Goal: Transaction & Acquisition: Book appointment/travel/reservation

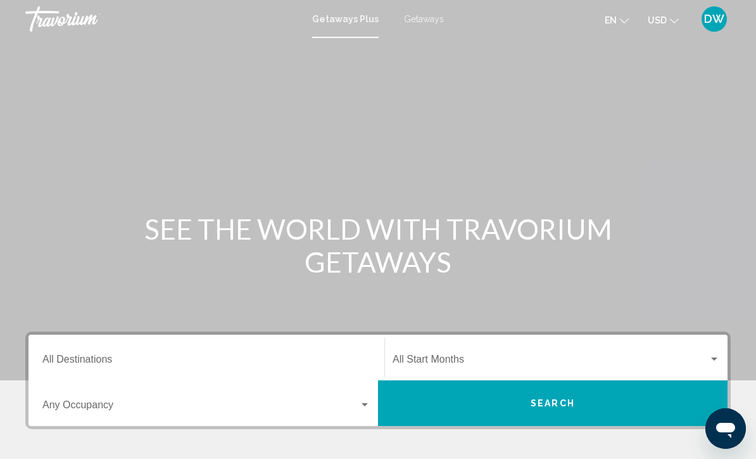
click at [566, 397] on span "Search" at bounding box center [553, 402] width 44 height 10
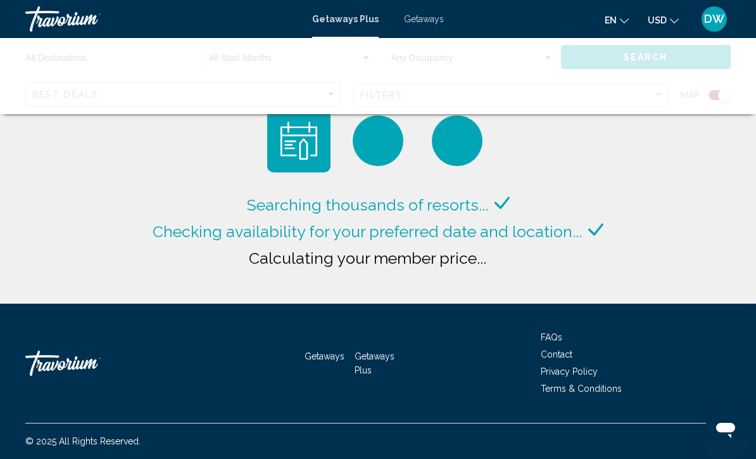
click at [647, 52] on div "Main content" at bounding box center [378, 76] width 756 height 76
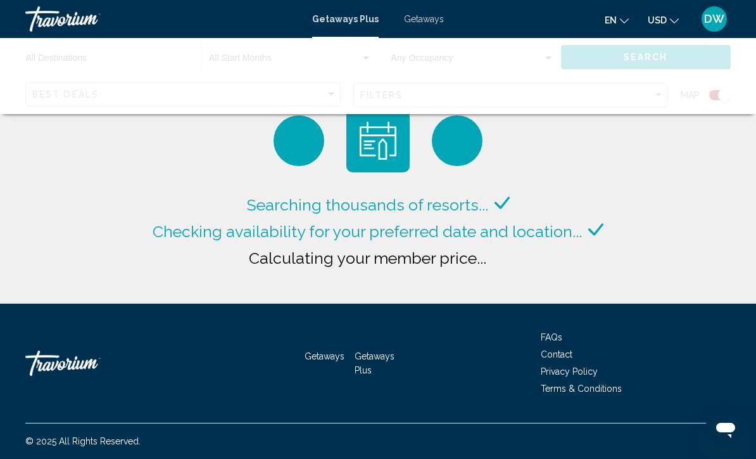
click at [608, 60] on div "Main content" at bounding box center [378, 76] width 756 height 76
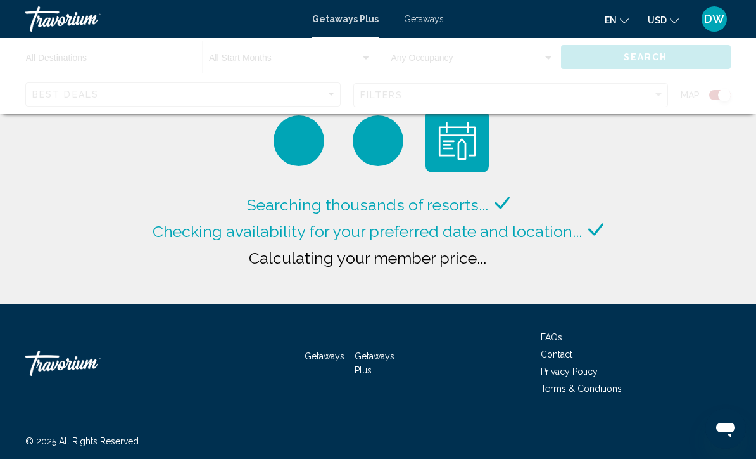
click at [598, 55] on div "Main content" at bounding box center [378, 76] width 756 height 76
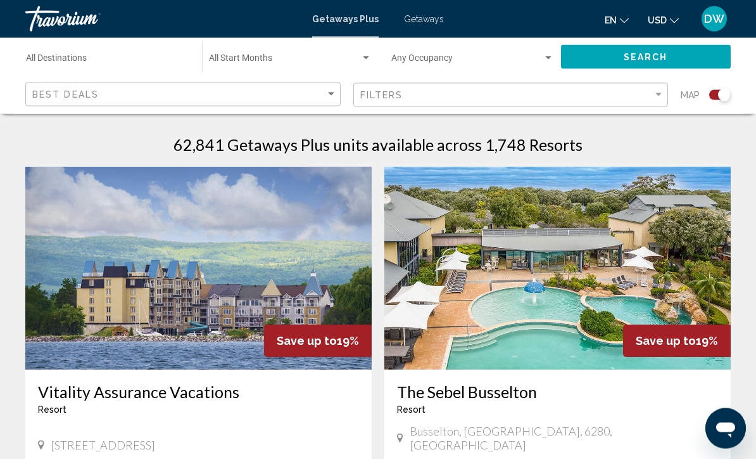
scroll to position [397, 0]
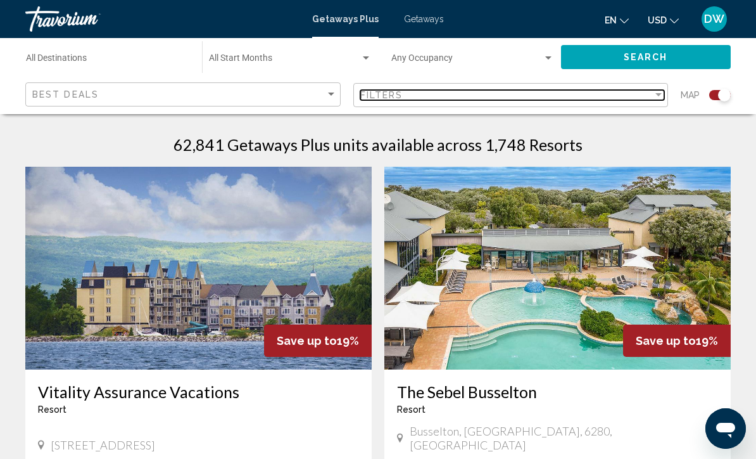
click at [581, 98] on div "Filters" at bounding box center [506, 95] width 293 height 10
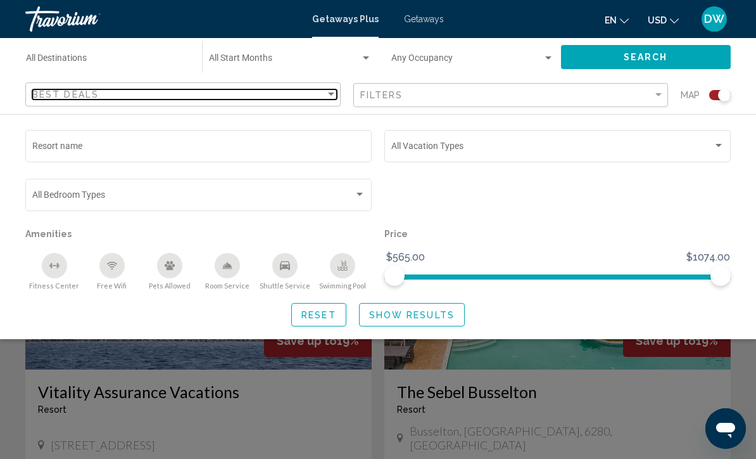
click at [194, 99] on div "Best Deals" at bounding box center [178, 94] width 293 height 10
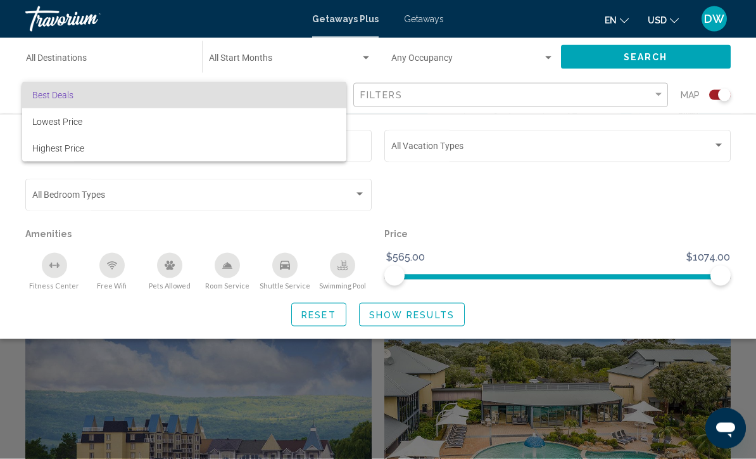
click at [350, 60] on div at bounding box center [378, 229] width 756 height 459
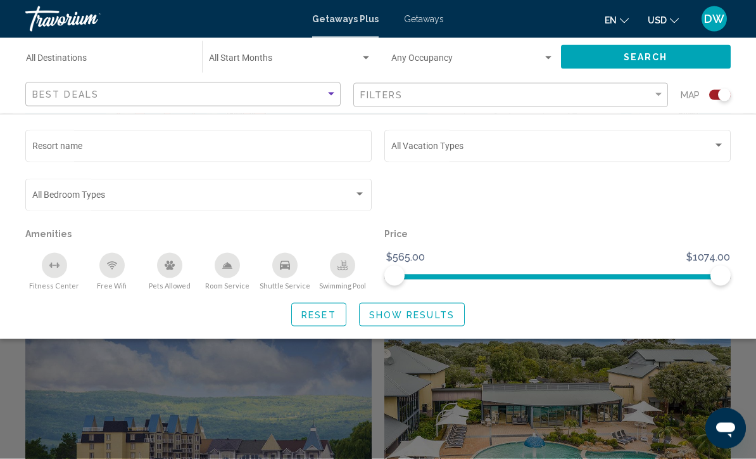
scroll to position [243, 0]
click at [369, 63] on div "Search widget" at bounding box center [290, 61] width 163 height 10
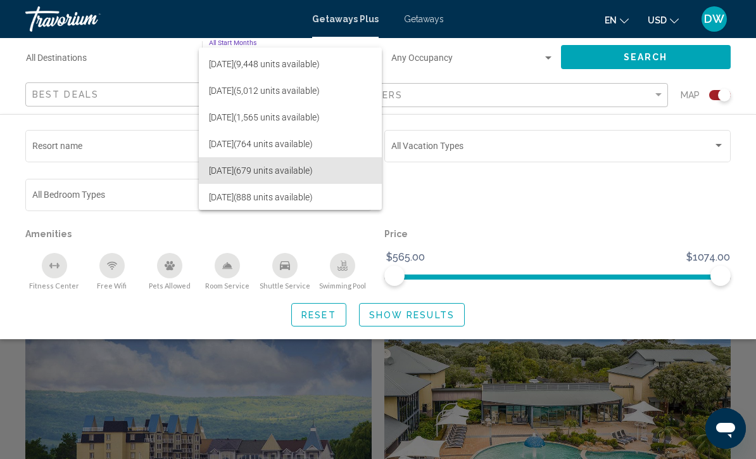
scroll to position [113, 0]
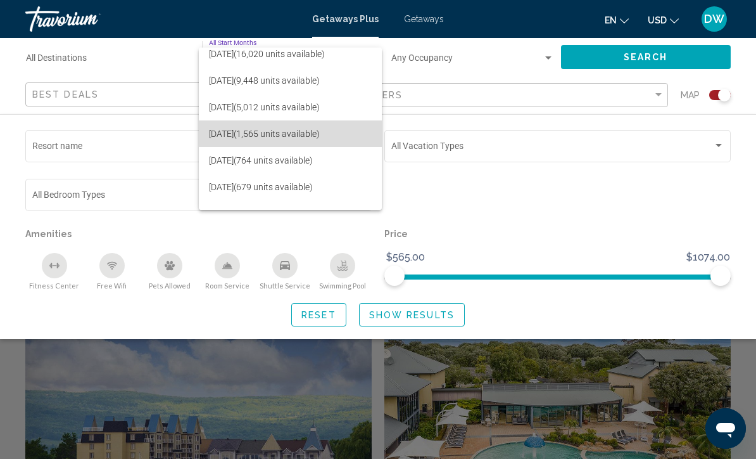
click at [332, 133] on span "[DATE] (1,565 units available)" at bounding box center [290, 133] width 163 height 27
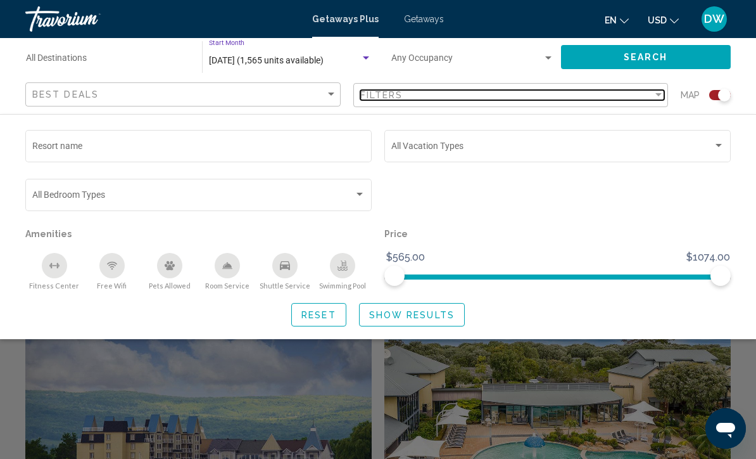
click at [660, 97] on div "Filter" at bounding box center [658, 95] width 11 height 10
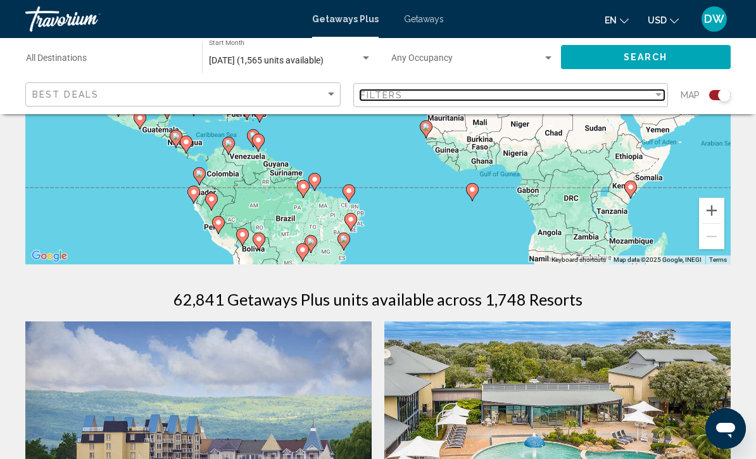
click at [654, 98] on div "Filter" at bounding box center [658, 95] width 11 height 10
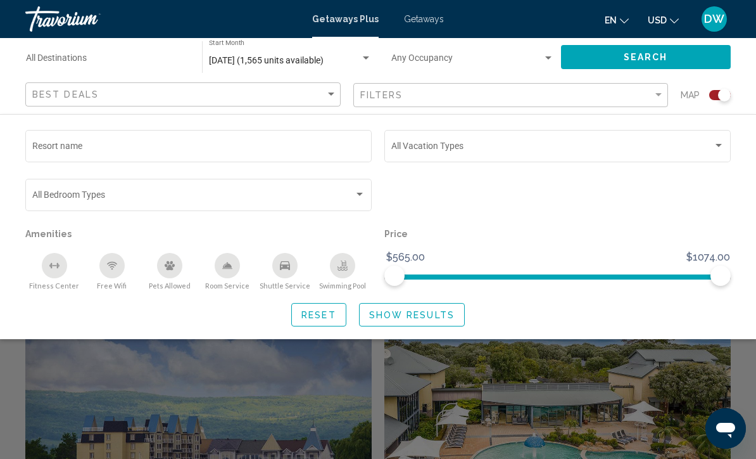
click at [482, 189] on div "Search widget" at bounding box center [557, 200] width 359 height 49
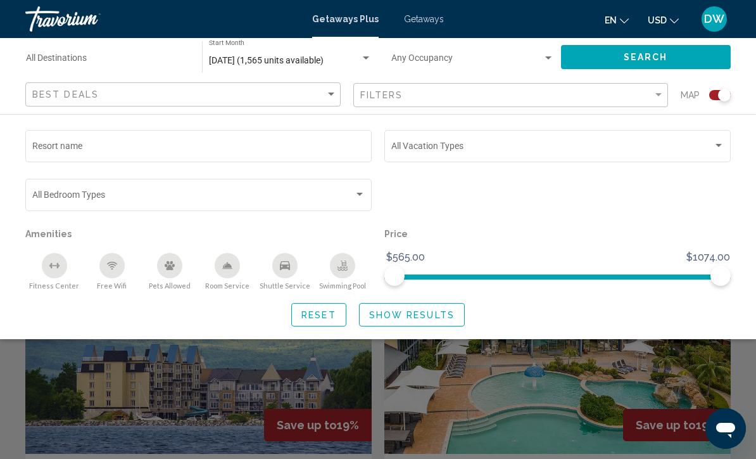
scroll to position [281, 0]
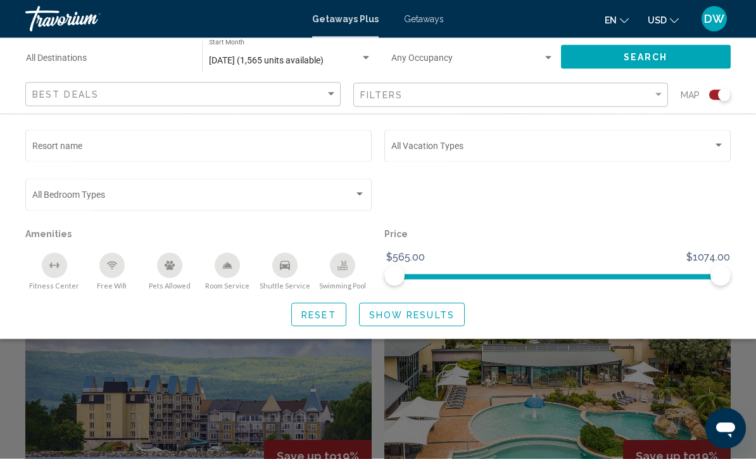
click at [643, 203] on div "Search widget" at bounding box center [557, 200] width 359 height 49
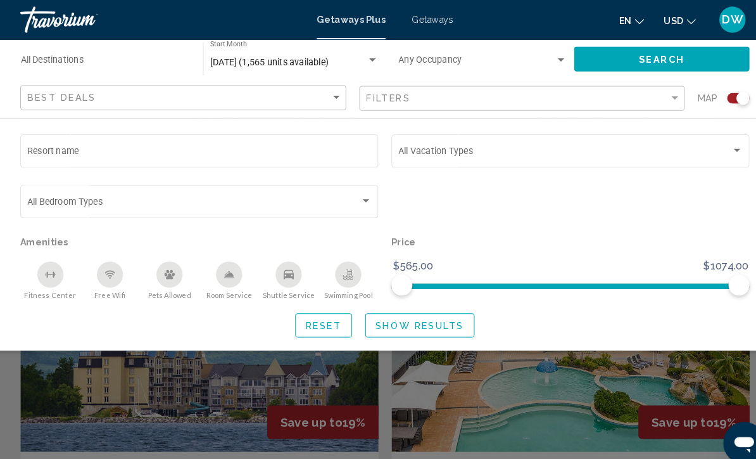
scroll to position [340, 0]
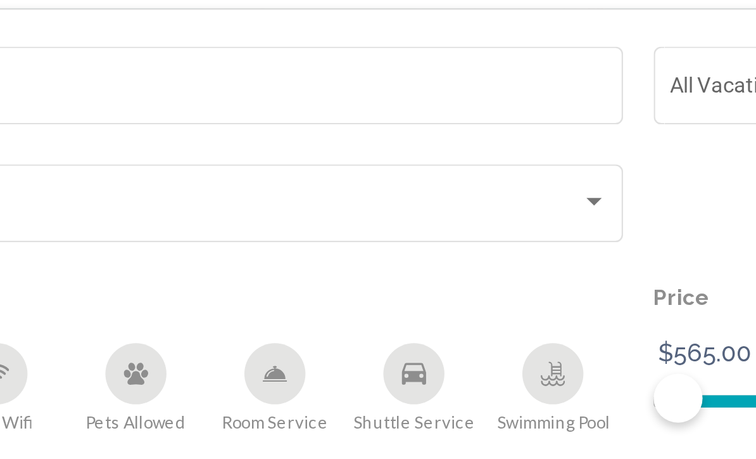
click at [357, 193] on div "Search widget" at bounding box center [360, 194] width 6 height 3
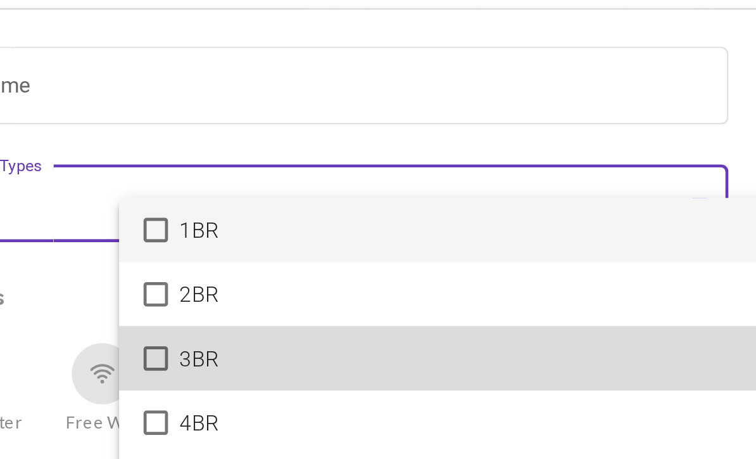
click at [129, 254] on mat-pseudo-checkbox at bounding box center [134, 259] width 10 height 10
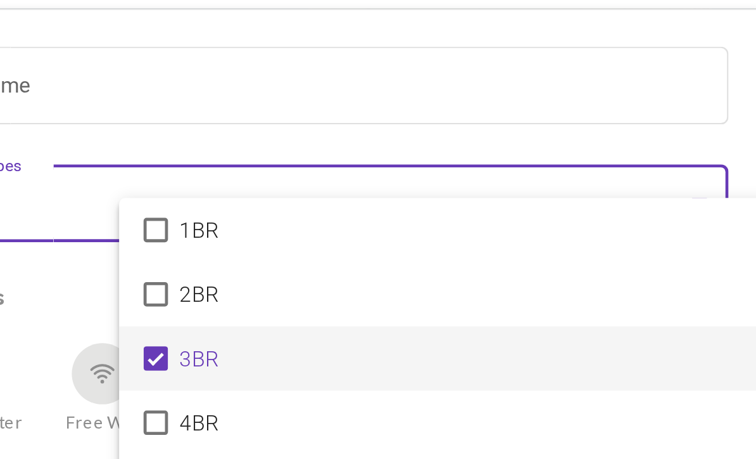
click at [308, 56] on div at bounding box center [378, 229] width 756 height 459
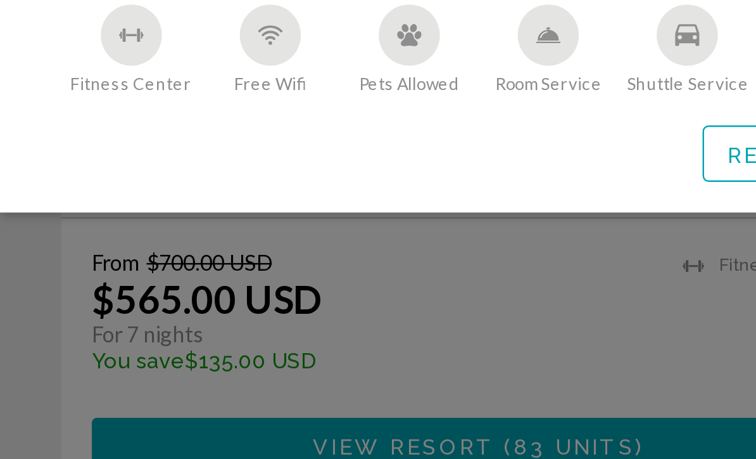
scroll to position [545, 0]
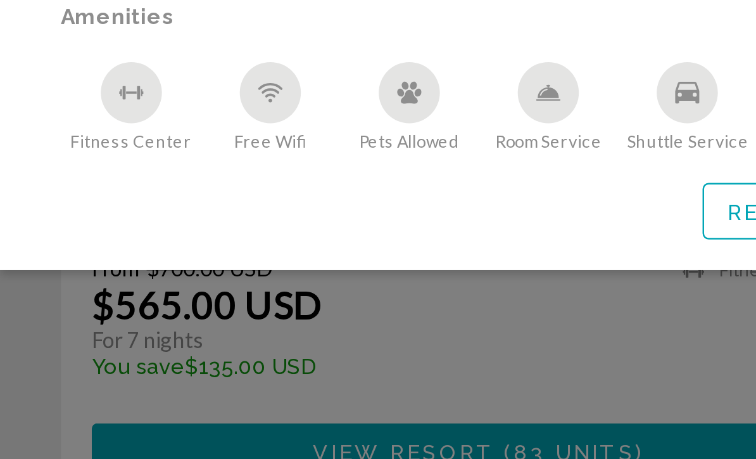
click at [265, 190] on div "Search widget" at bounding box center [378, 324] width 756 height 269
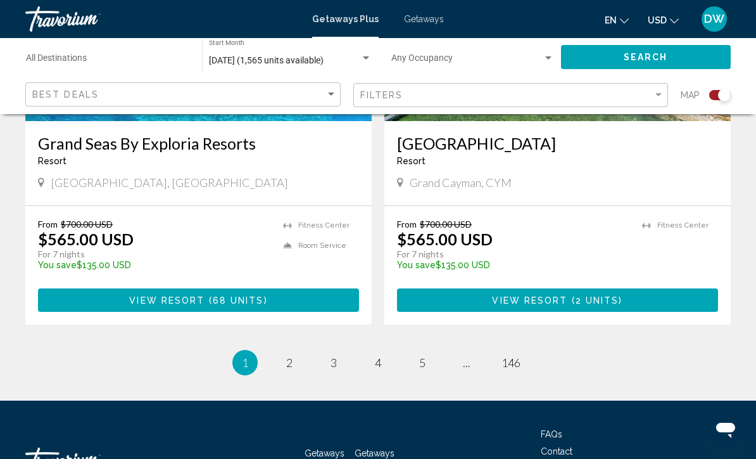
scroll to position [2897, 0]
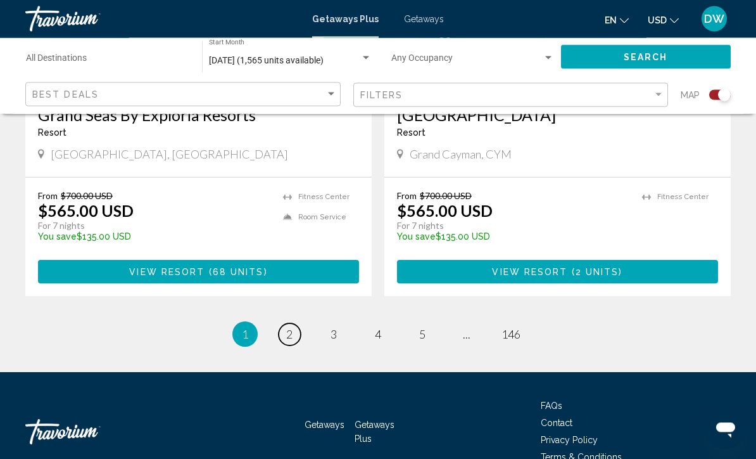
click at [282, 324] on link "page 2" at bounding box center [290, 335] width 22 height 22
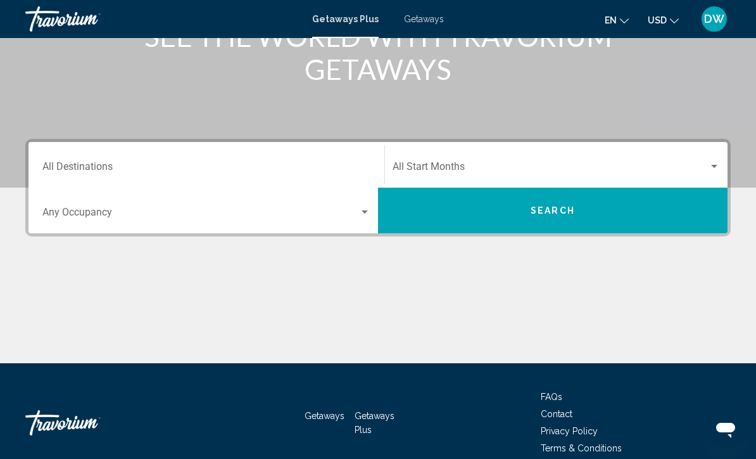
scroll to position [210, 0]
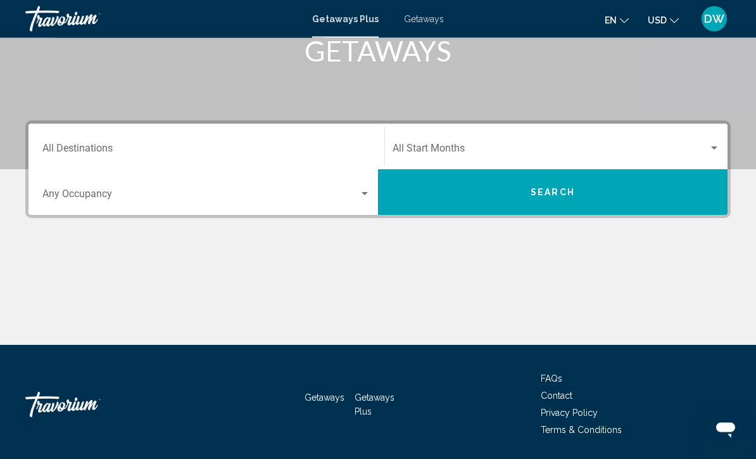
click at [630, 198] on button "Search" at bounding box center [553, 193] width 350 height 46
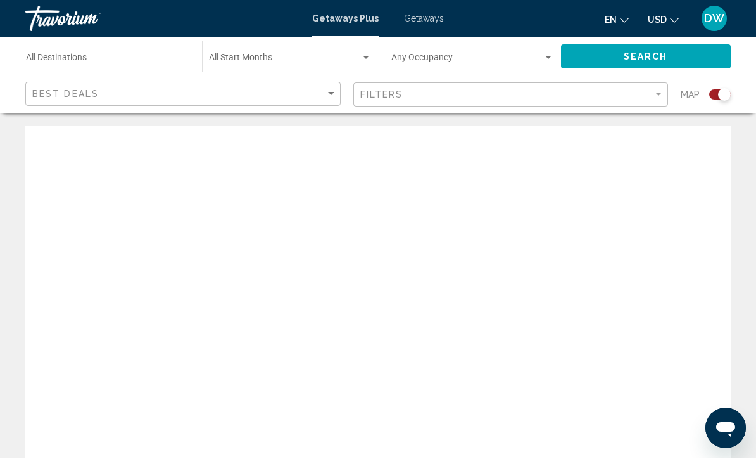
scroll to position [1, 0]
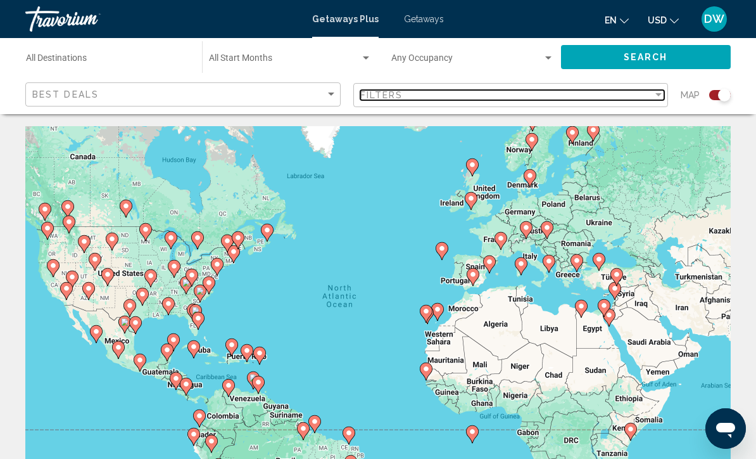
click at [658, 96] on div "Filter" at bounding box center [658, 94] width 6 height 3
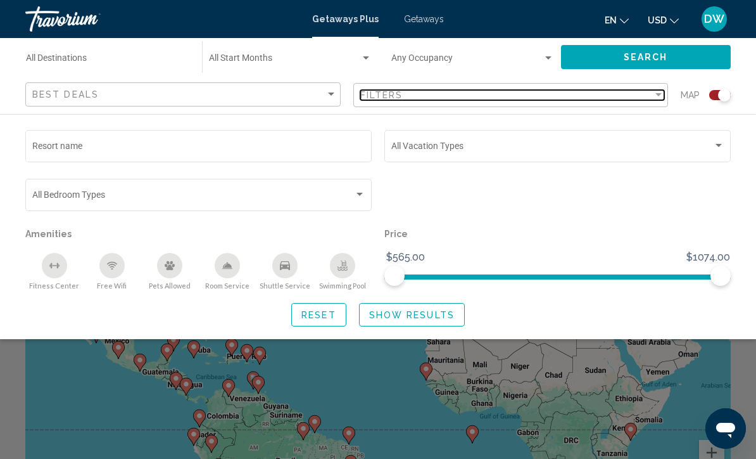
click at [662, 93] on div "Filter" at bounding box center [658, 95] width 11 height 10
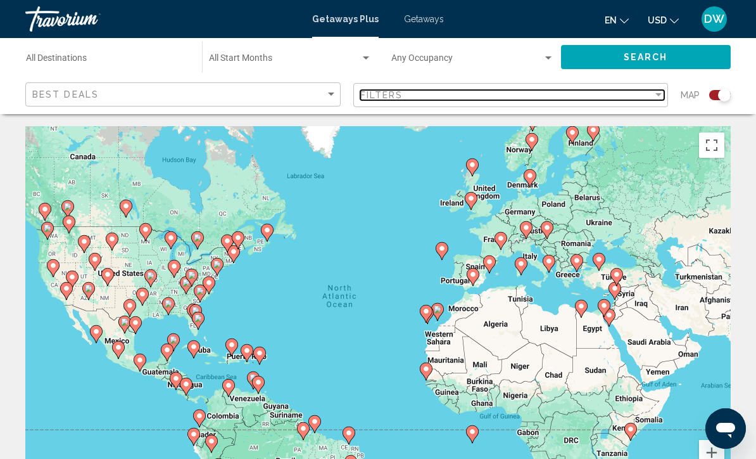
click at [638, 98] on div "Filters" at bounding box center [506, 95] width 293 height 10
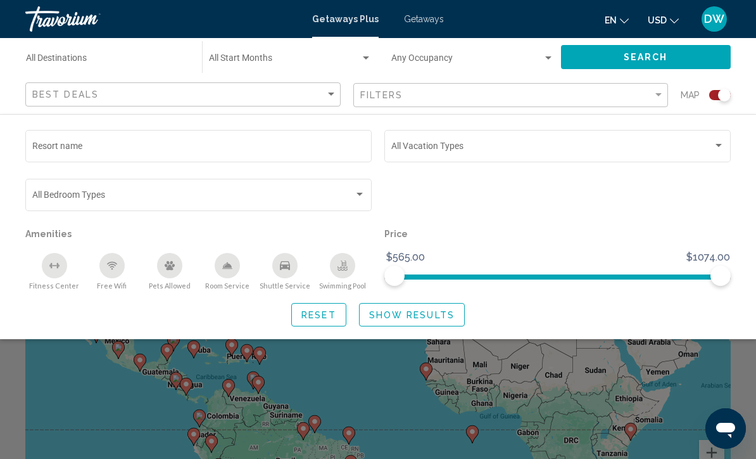
click at [666, 146] on span "Search widget" at bounding box center [552, 148] width 322 height 10
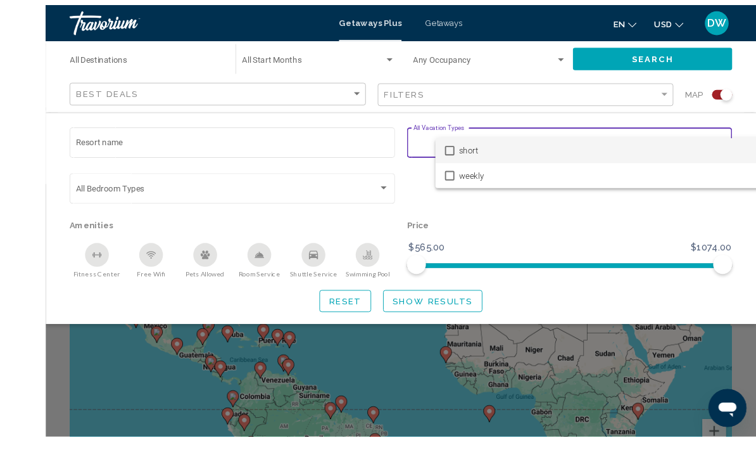
scroll to position [9, 0]
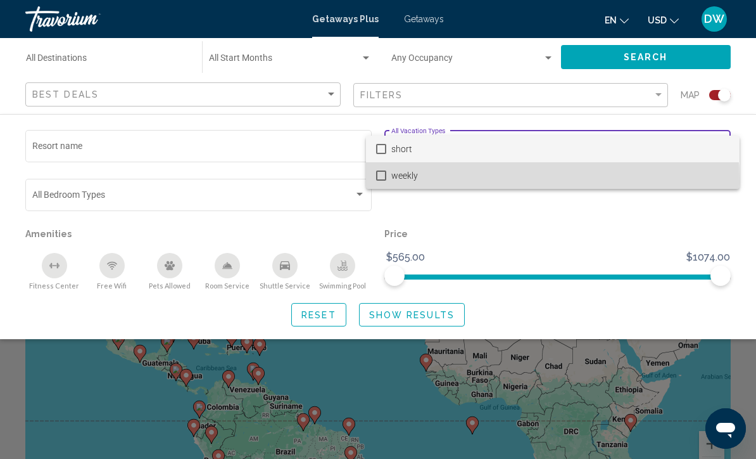
click at [388, 183] on mat-option "weekly" at bounding box center [553, 175] width 374 height 27
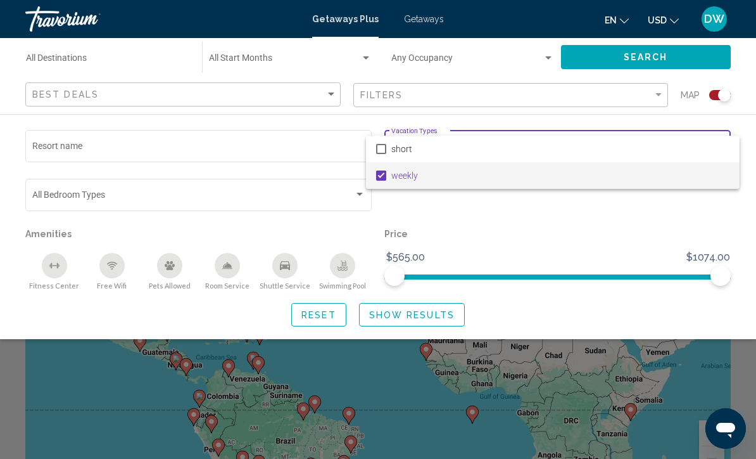
scroll to position [6, 0]
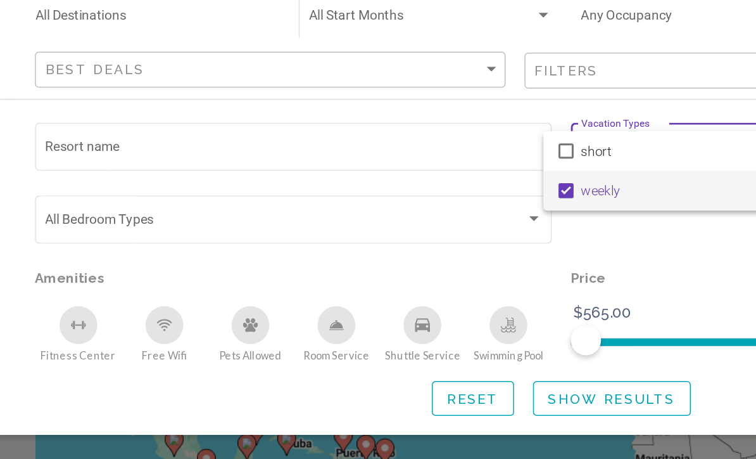
click at [176, 101] on div at bounding box center [378, 229] width 756 height 459
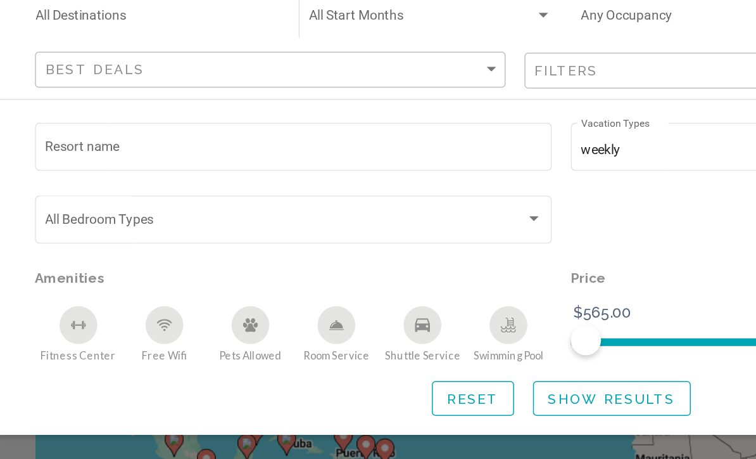
click at [212, 143] on input "Resort name" at bounding box center [198, 148] width 333 height 10
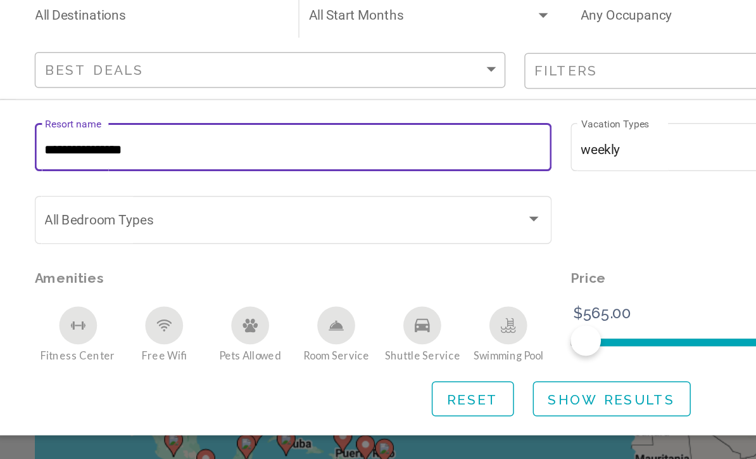
type input "**********"
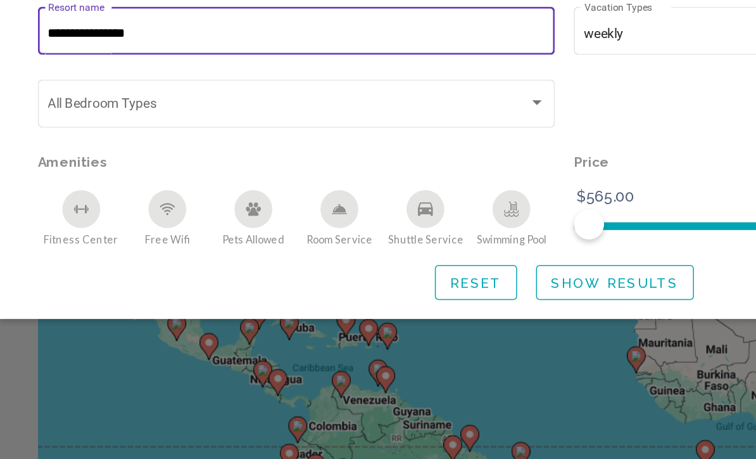
click at [357, 189] on div "Search widget" at bounding box center [359, 194] width 11 height 10
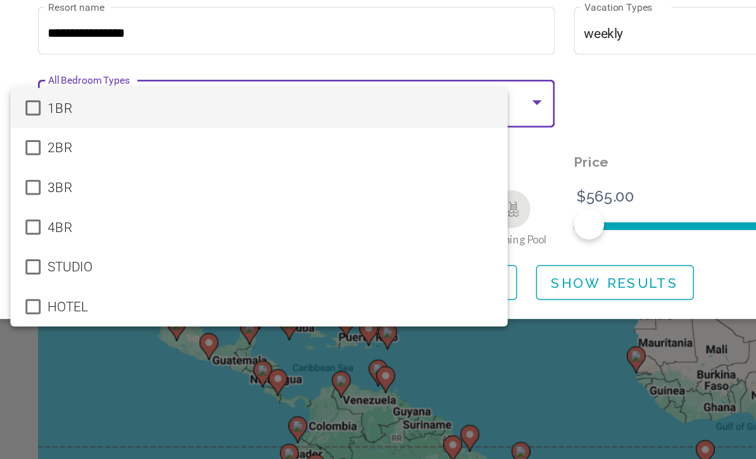
scroll to position [8, 0]
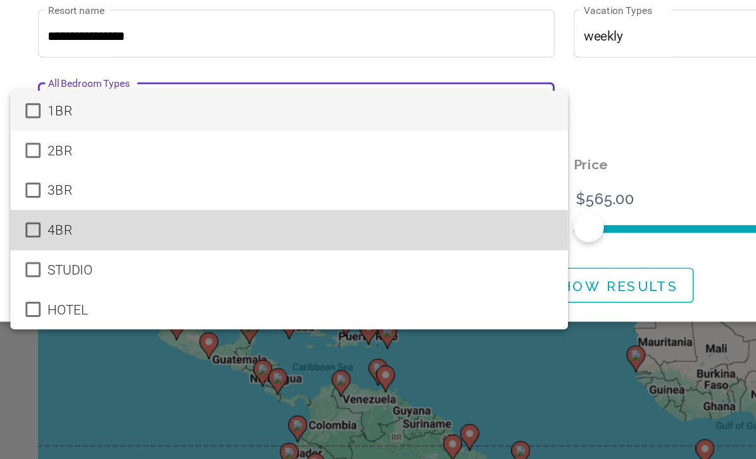
click at [34, 264] on span "4BR" at bounding box center [201, 277] width 338 height 27
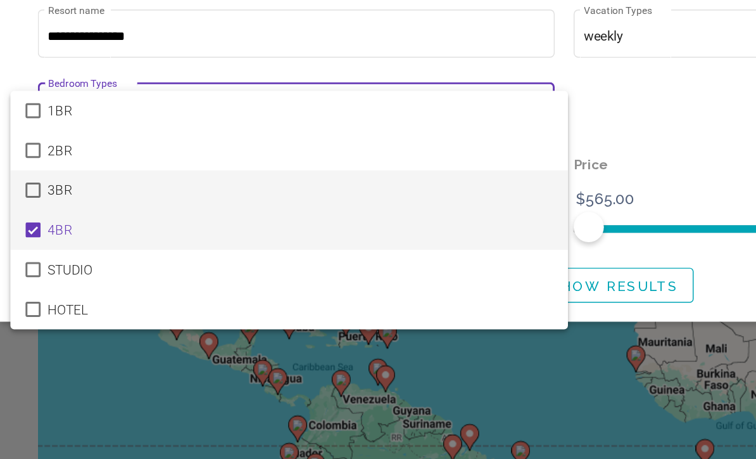
click at [25, 246] on mat-pseudo-checkbox at bounding box center [22, 251] width 10 height 10
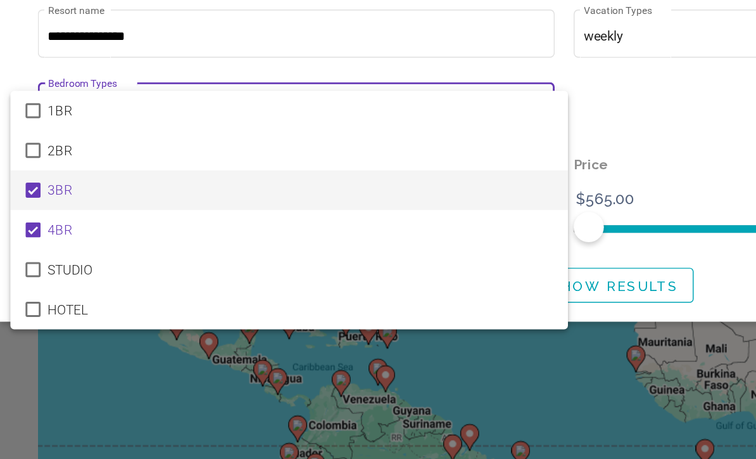
click at [479, 89] on div at bounding box center [378, 229] width 756 height 459
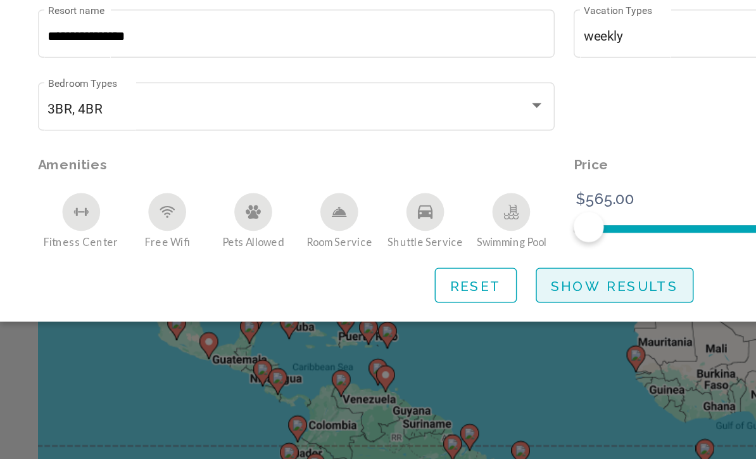
click at [426, 303] on button "Show Results" at bounding box center [412, 314] width 106 height 23
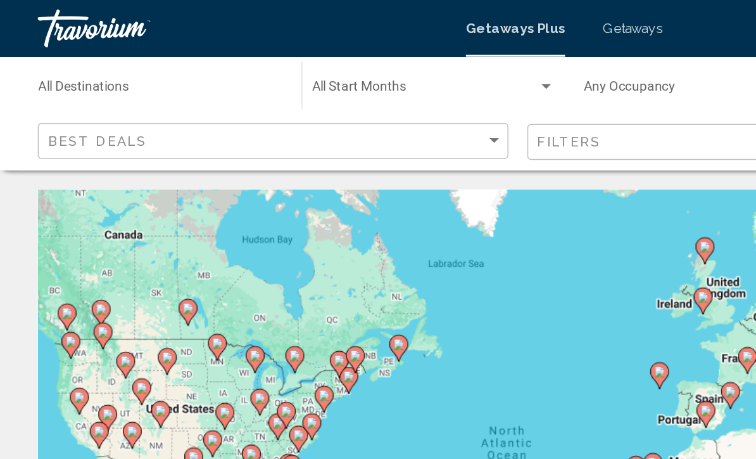
click at [481, 73] on div "Occupancy Any Occupancy" at bounding box center [472, 57] width 163 height 35
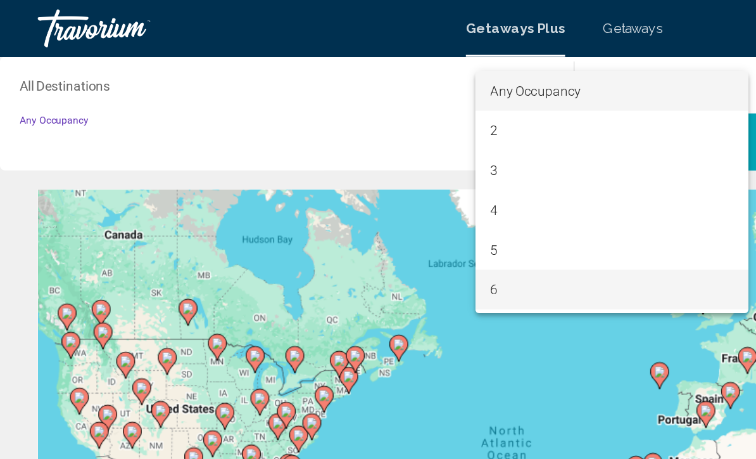
click at [337, 196] on span "6" at bounding box center [410, 193] width 163 height 27
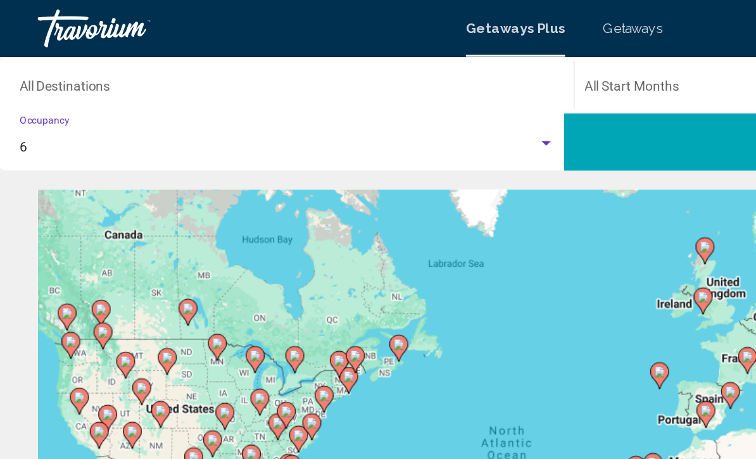
click at [487, 56] on div "Search widget" at bounding box center [571, 61] width 358 height 10
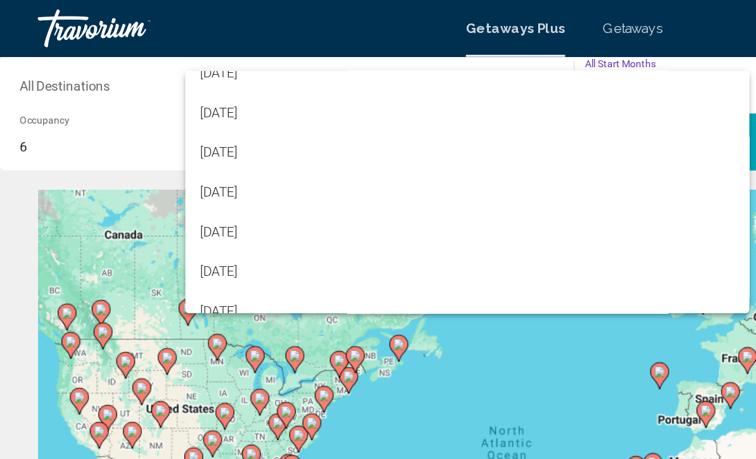
scroll to position [173, 0]
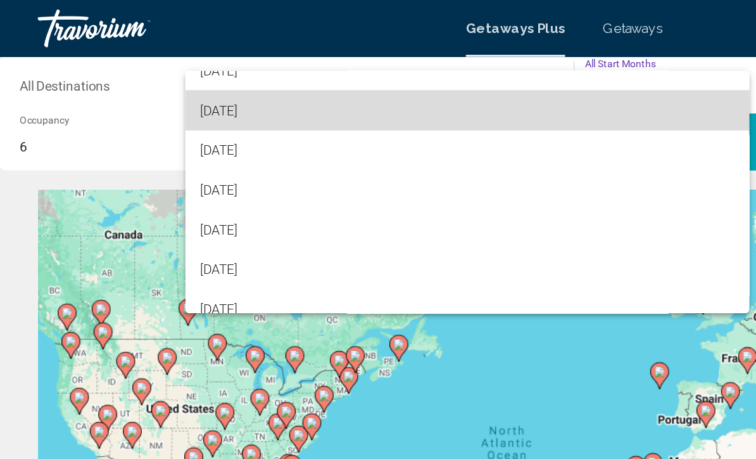
click at [179, 74] on span "[DATE]" at bounding box center [313, 74] width 358 height 27
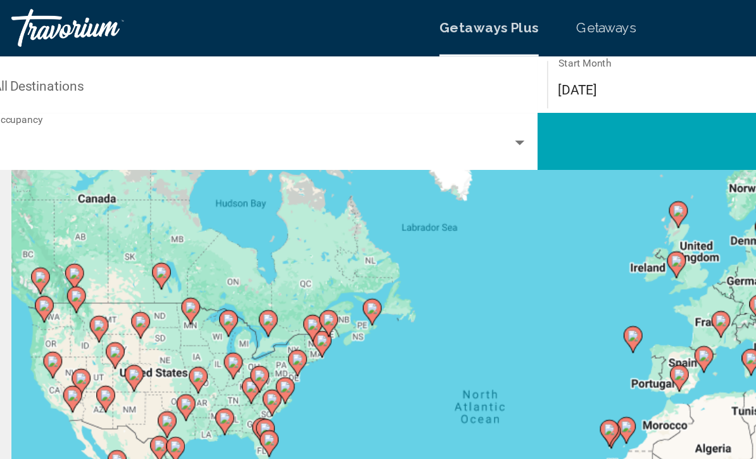
scroll to position [0, 0]
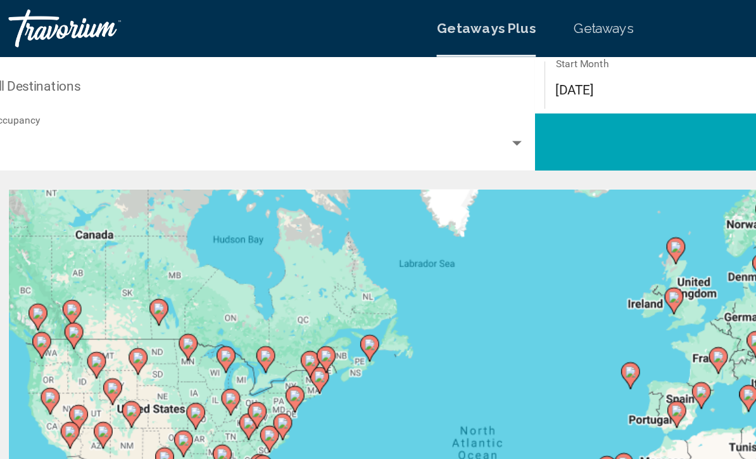
click at [352, 89] on div "6 Occupancy Any Occupancy" at bounding box center [192, 95] width 372 height 35
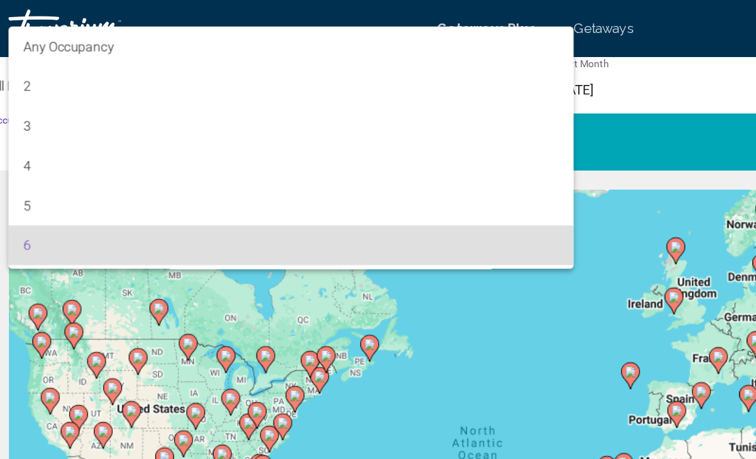
scroll to position [65, 0]
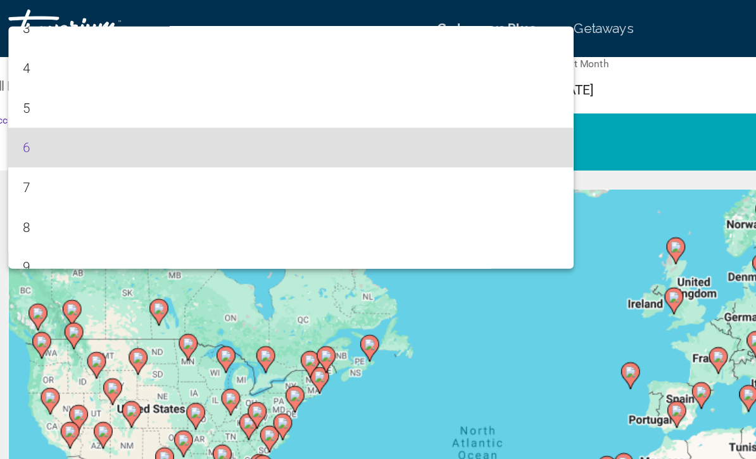
click at [432, 123] on div at bounding box center [378, 229] width 756 height 459
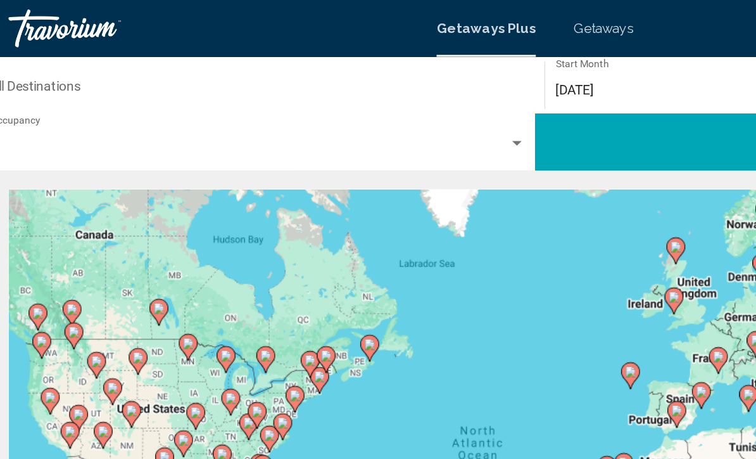
click at [364, 127] on div "To activate drag with keyboard, press Alt + Enter. Once in keyboard drag state,…" at bounding box center [378, 317] width 706 height 380
click at [340, 120] on div "Destination All Destinations [DATE] Start Month All Start Months 6 Occupancy An…" at bounding box center [378, 280] width 756 height 560
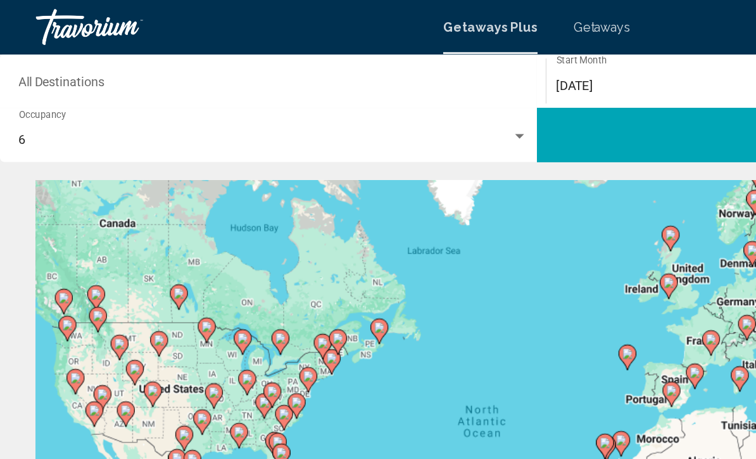
click at [492, 87] on button "Search" at bounding box center [560, 95] width 365 height 38
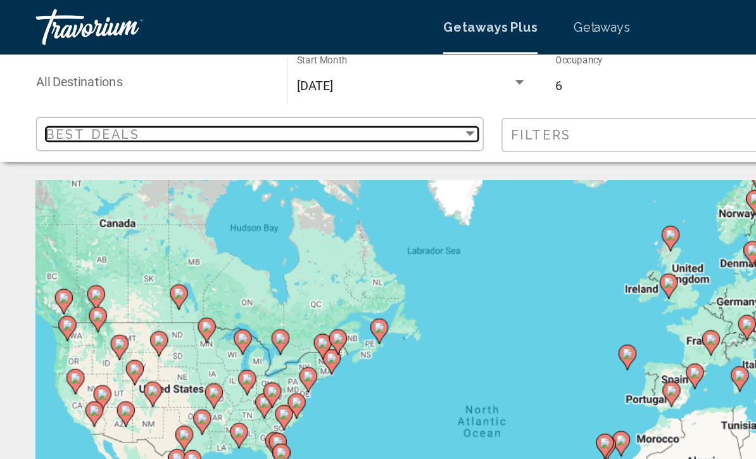
click at [333, 93] on div "Sort by" at bounding box center [331, 94] width 11 height 10
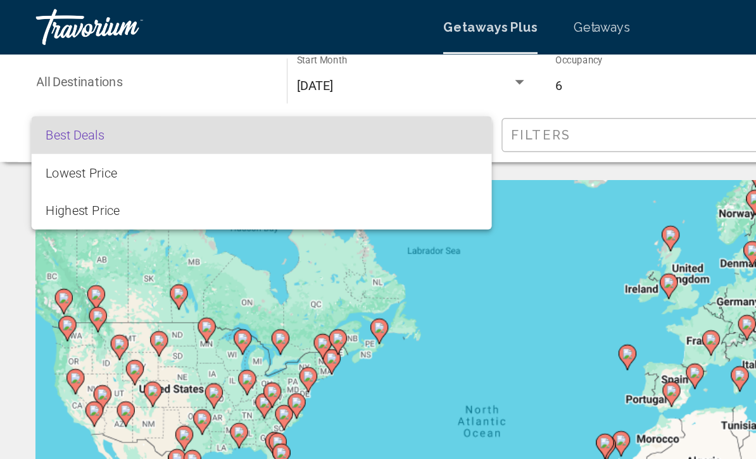
click at [515, 91] on div at bounding box center [378, 229] width 756 height 459
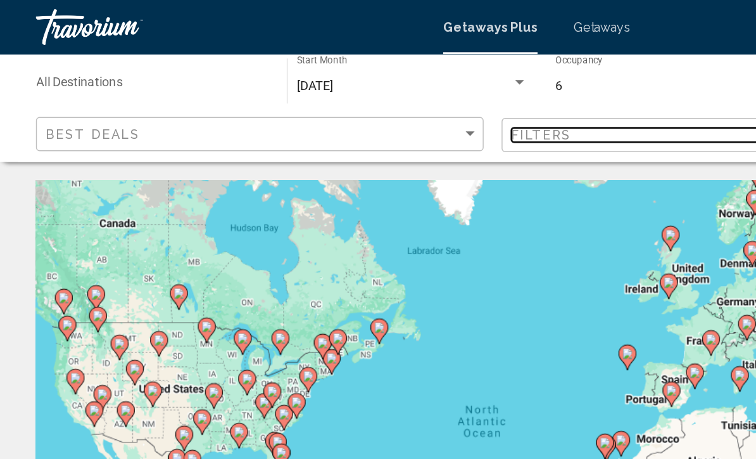
click at [517, 94] on div "Filters" at bounding box center [506, 95] width 293 height 10
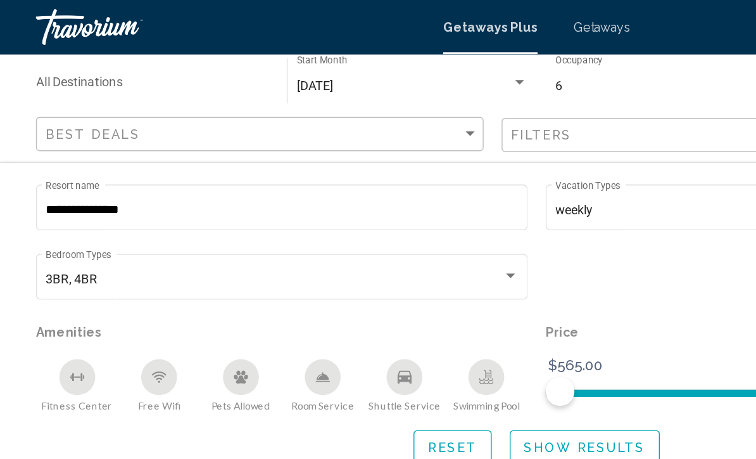
click at [142, 145] on input "**********" at bounding box center [198, 148] width 333 height 10
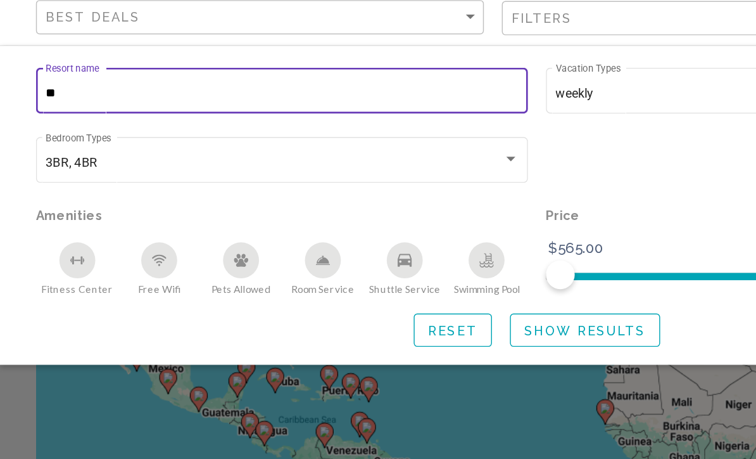
type input "*"
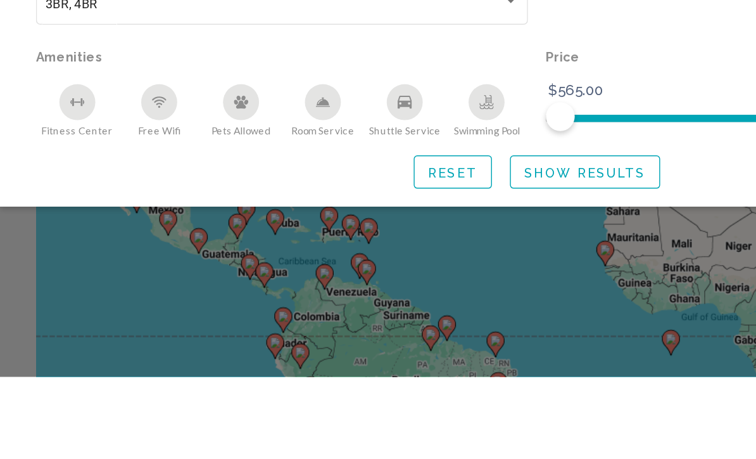
click at [447, 310] on span "Show Results" at bounding box center [411, 315] width 85 height 10
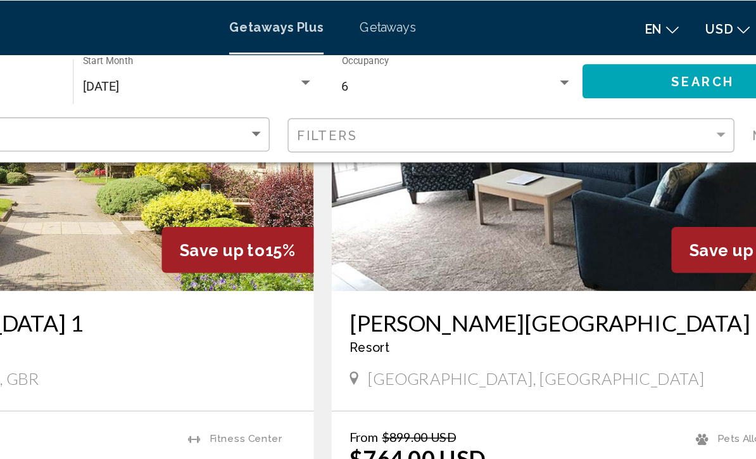
scroll to position [561, 0]
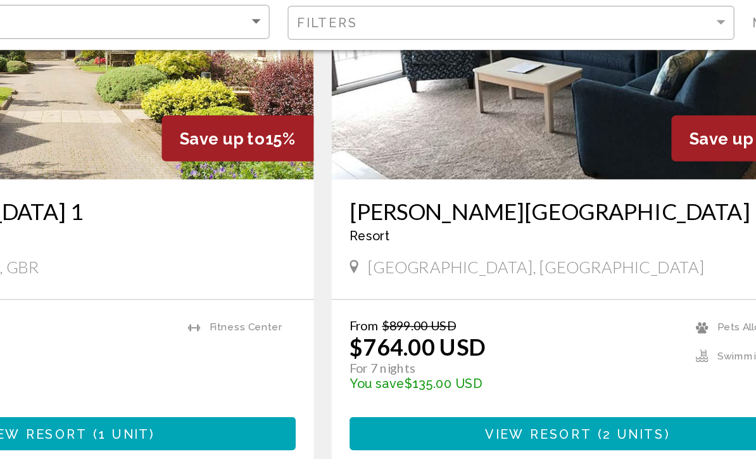
click at [441, 111] on img "Main content" at bounding box center [557, 104] width 346 height 203
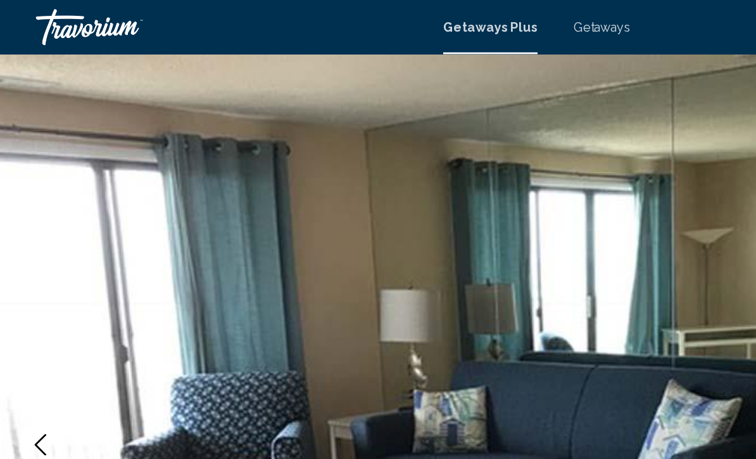
scroll to position [25, 0]
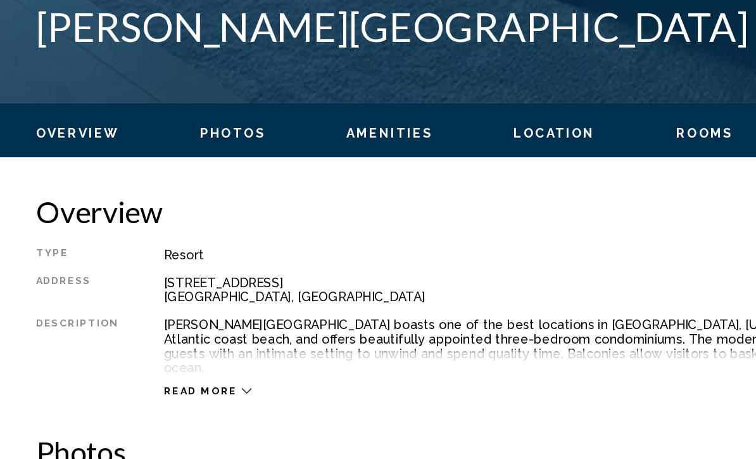
click at [163, 195] on span "Photos" at bounding box center [164, 200] width 46 height 10
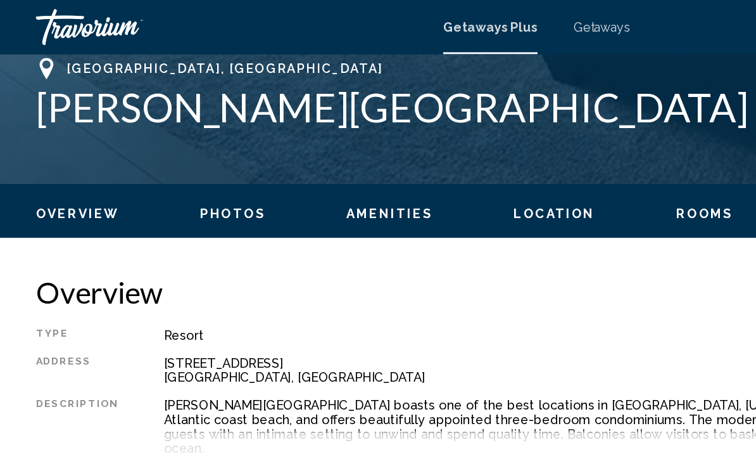
scroll to position [501, 0]
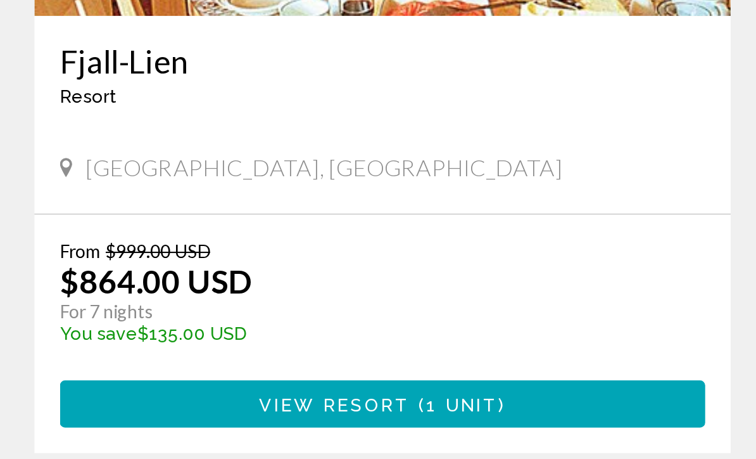
scroll to position [1426, 0]
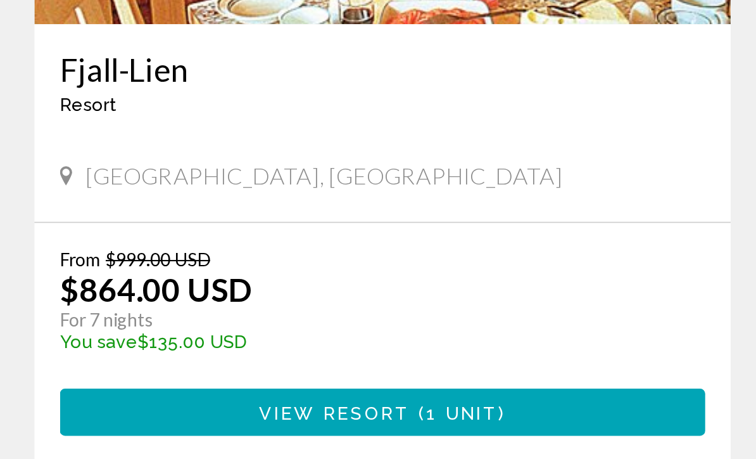
click at [19, 91] on app-exchanges-search-item "Save up to 14% Fjall-[GEOGRAPHIC_DATA] - This is an adults only resort [GEOGRAP…" at bounding box center [198, 225] width 359 height 420
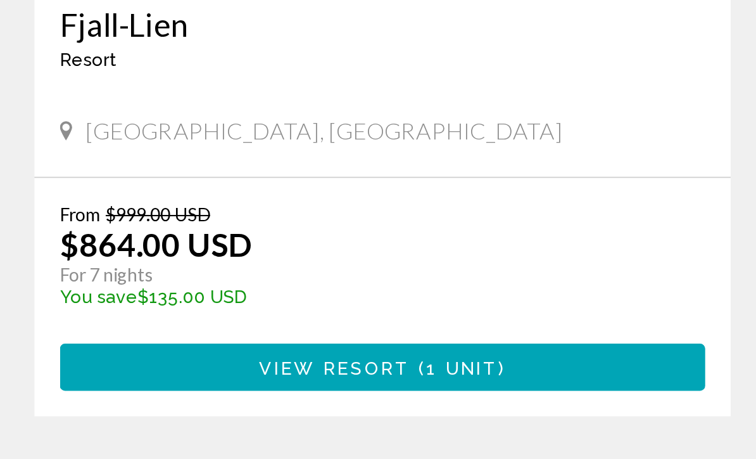
scroll to position [1444, 0]
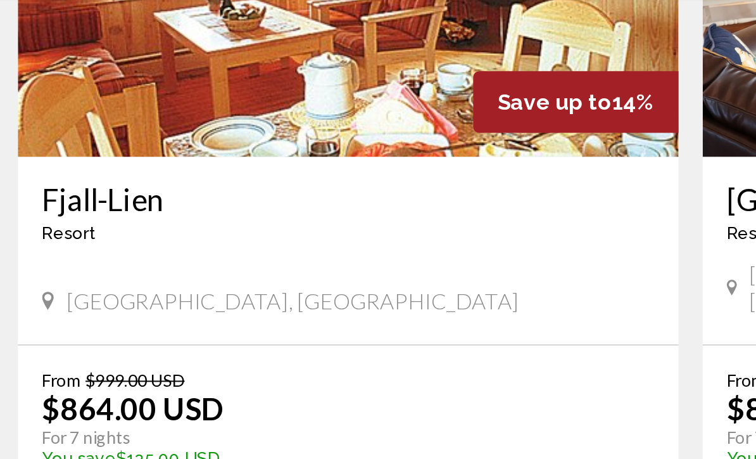
click at [154, 388] on span "View Resort" at bounding box center [174, 393] width 75 height 10
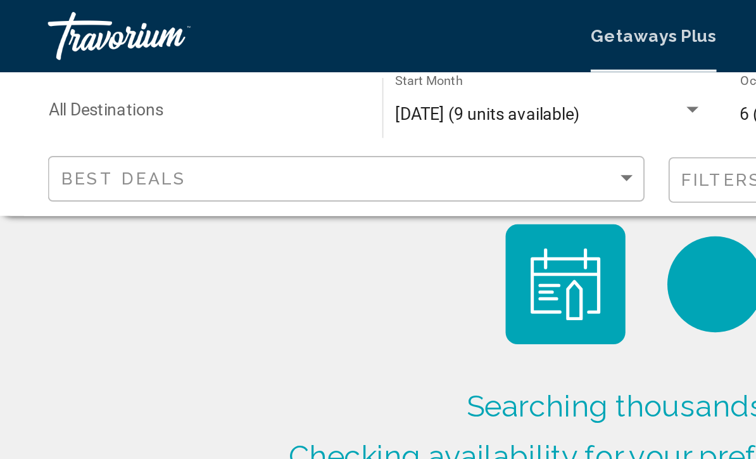
click at [61, 118] on div "Searching thousands of resorts... Checking availability for your preferred date…" at bounding box center [378, 151] width 756 height 303
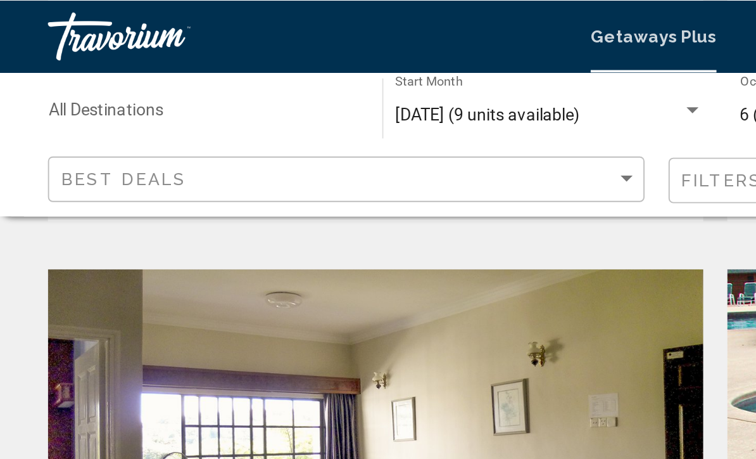
scroll to position [852, 0]
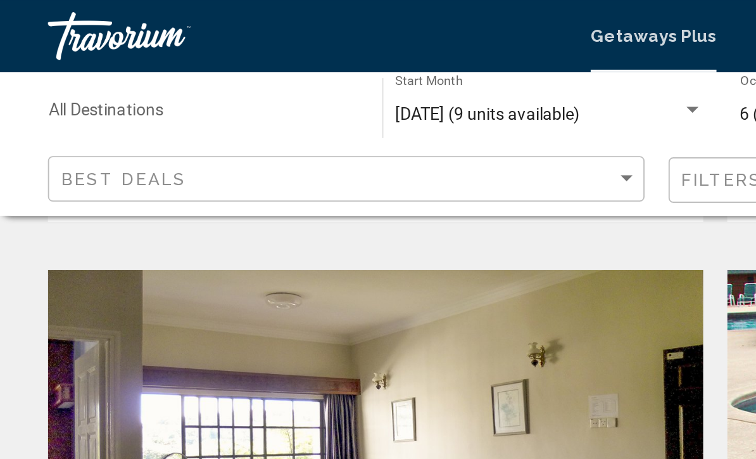
click at [203, 183] on img "Main content" at bounding box center [198, 243] width 346 height 203
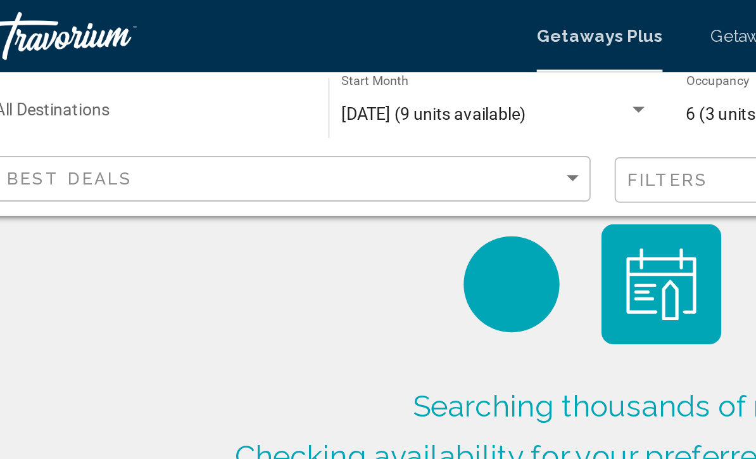
click at [360, 60] on div "Search widget" at bounding box center [365, 58] width 11 height 10
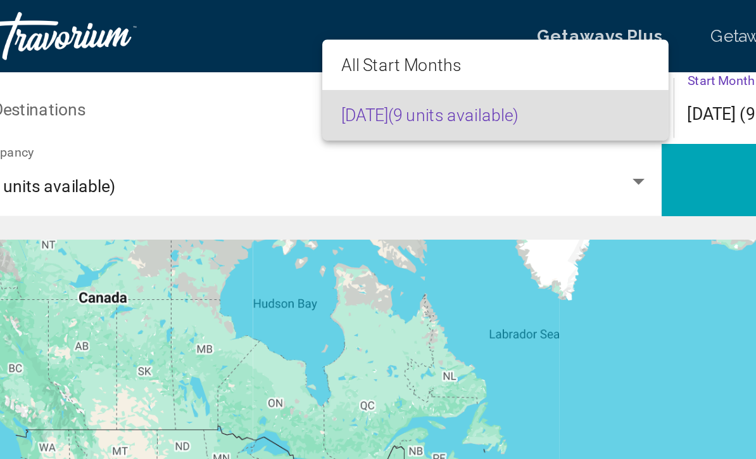
click at [247, 62] on span "[DATE] (9 units available)" at bounding box center [290, 60] width 163 height 27
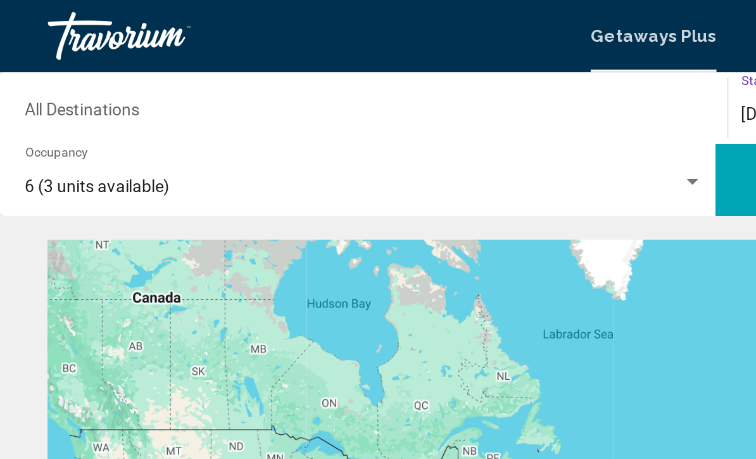
click at [25, 108] on div "6 (3 units available) Occupancy Any Occupancy" at bounding box center [192, 95] width 358 height 35
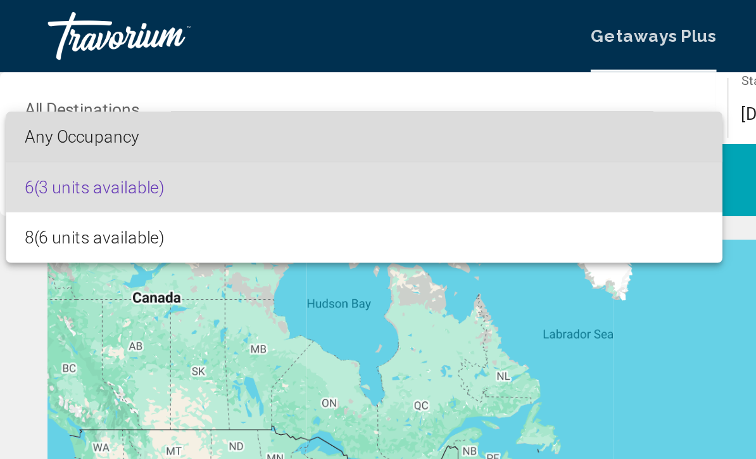
click at [23, 70] on span "Any Occupancy" at bounding box center [43, 72] width 61 height 10
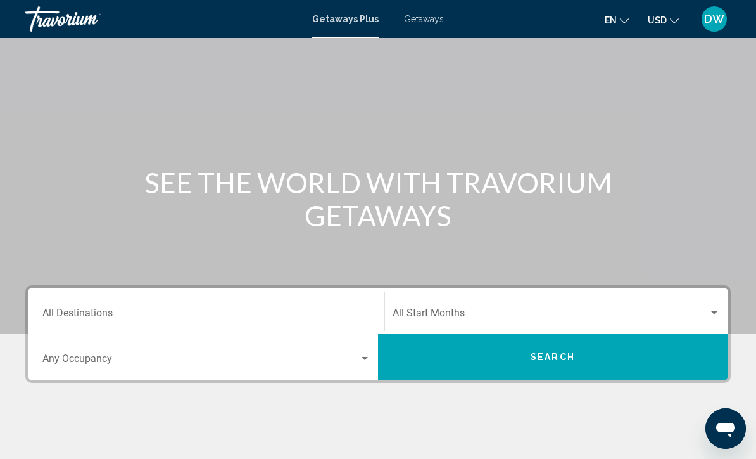
scroll to position [46, 0]
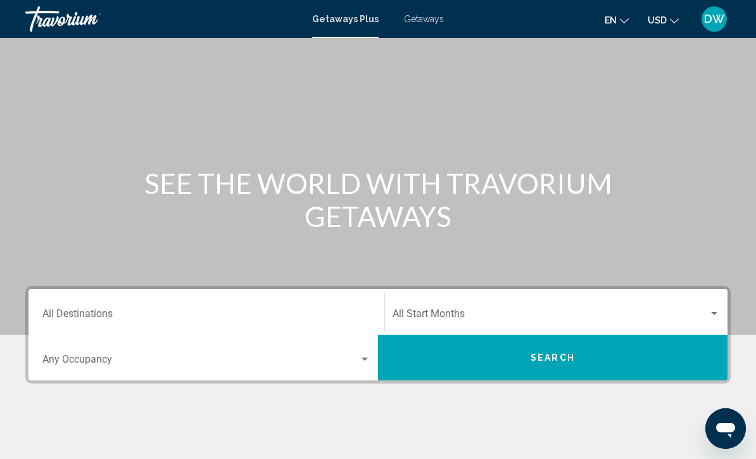
click at [695, 357] on button "Search" at bounding box center [553, 357] width 350 height 46
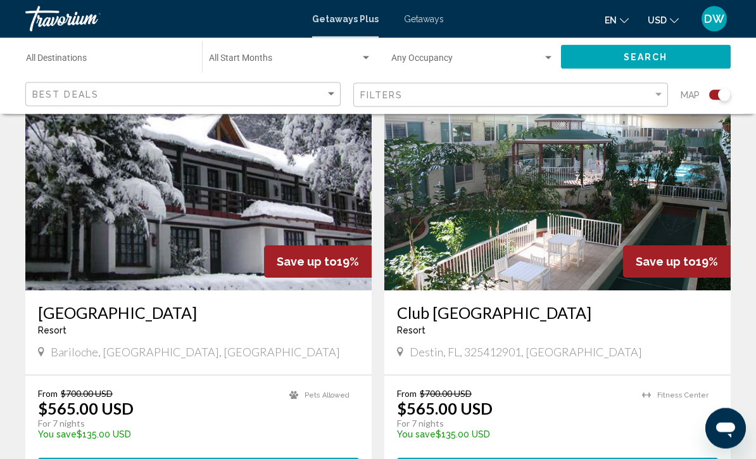
scroll to position [922, 0]
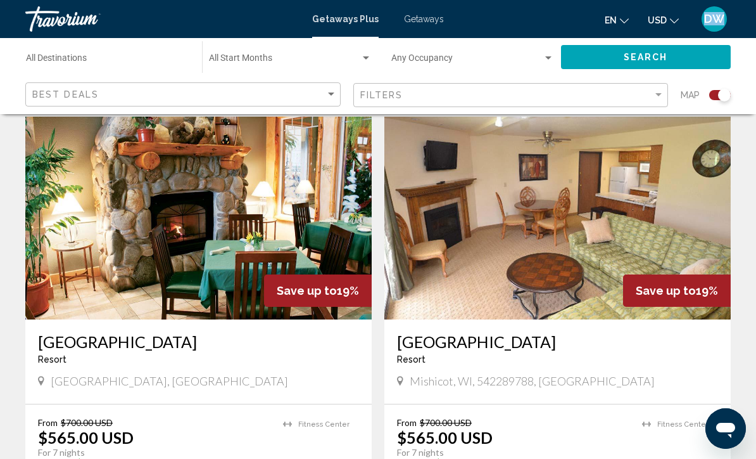
scroll to position [2234, 0]
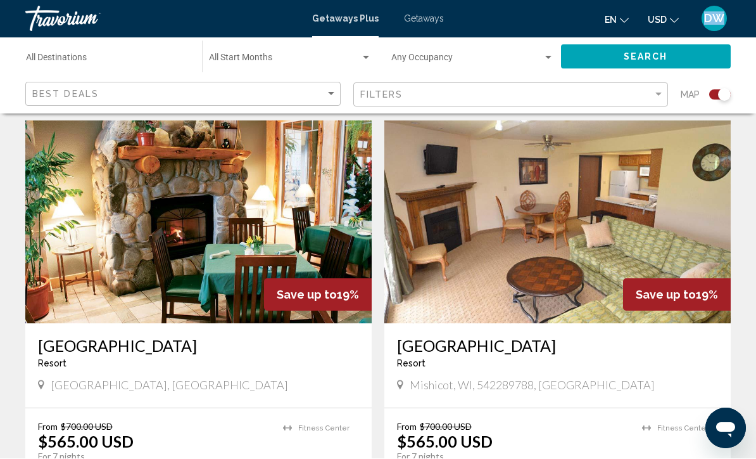
click at [301, 199] on img "Main content" at bounding box center [198, 222] width 346 height 203
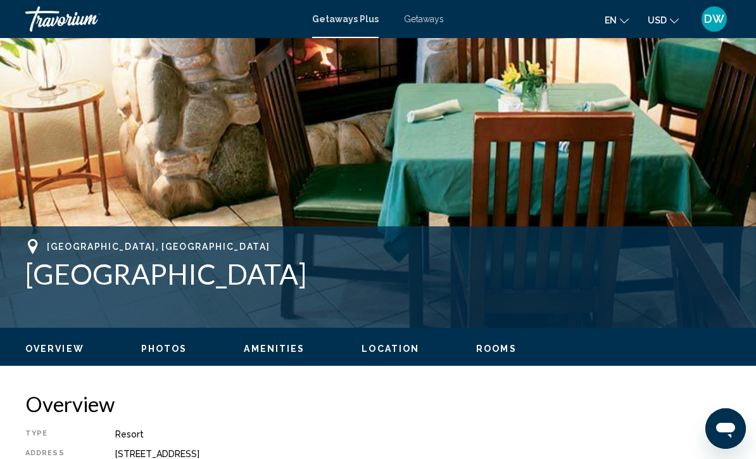
click at [169, 346] on span "Photos" at bounding box center [164, 348] width 46 height 10
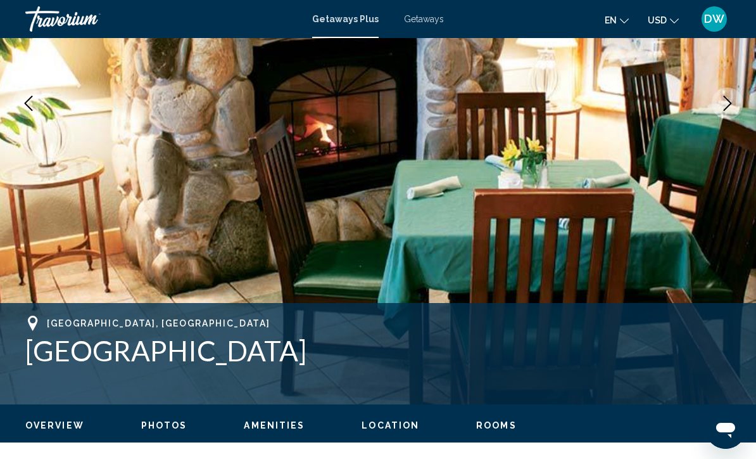
scroll to position [234, 0]
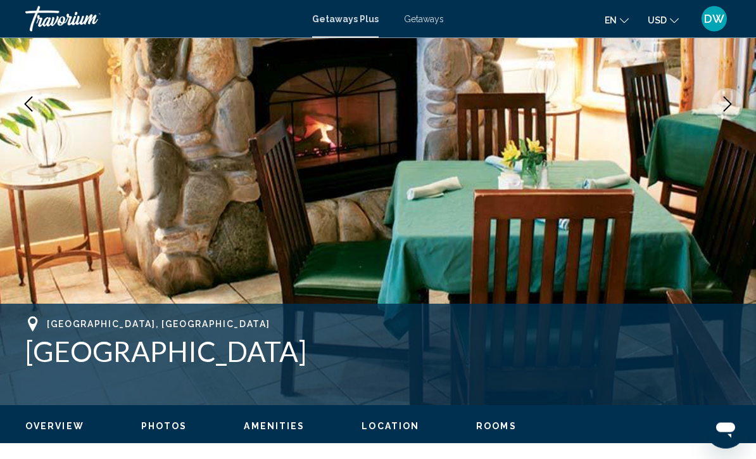
click at [272, 422] on span "Amenities" at bounding box center [274, 426] width 61 height 10
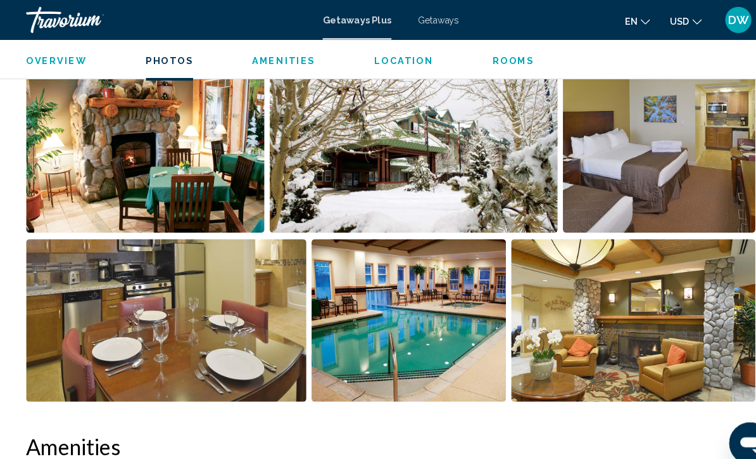
scroll to position [840, 0]
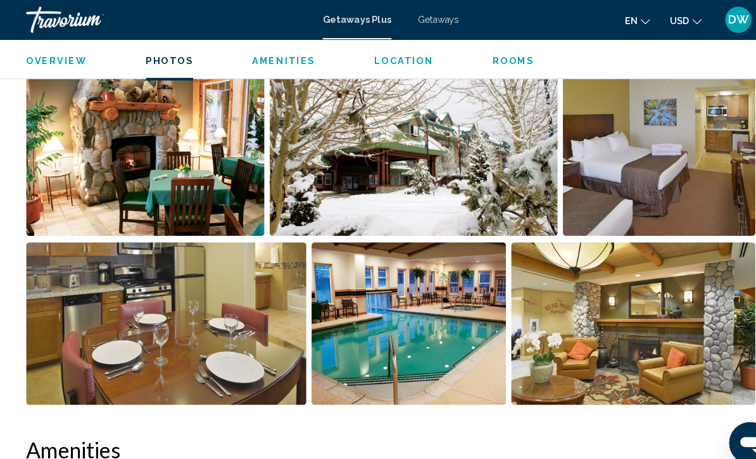
click at [396, 60] on span "Location" at bounding box center [391, 59] width 58 height 10
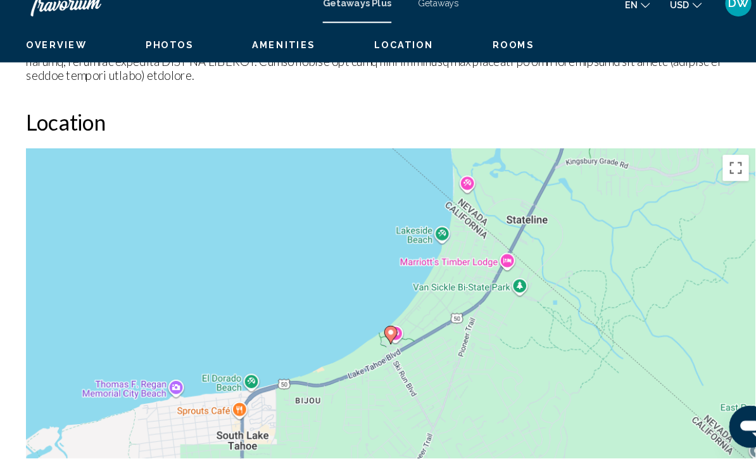
scroll to position [1842, 0]
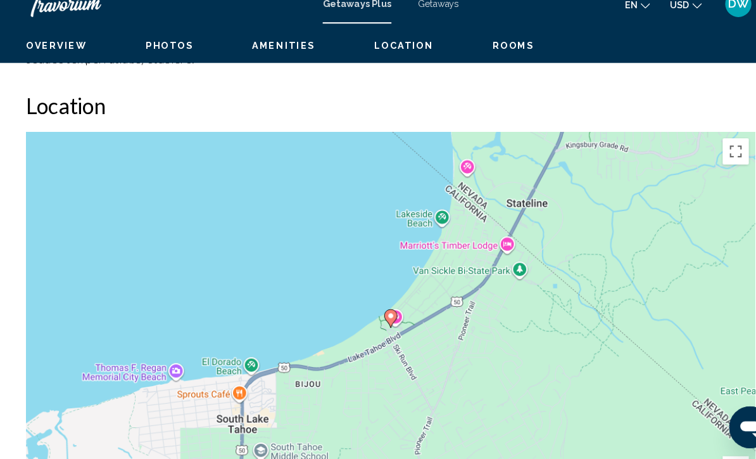
click at [491, 54] on span "Rooms" at bounding box center [496, 59] width 41 height 10
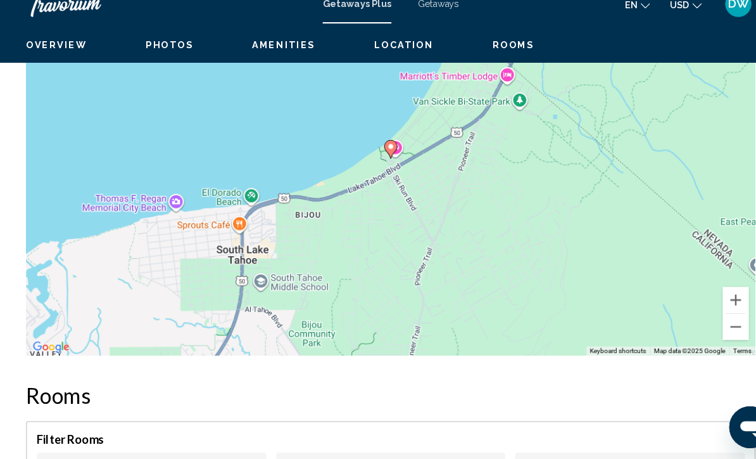
scroll to position [2285, 0]
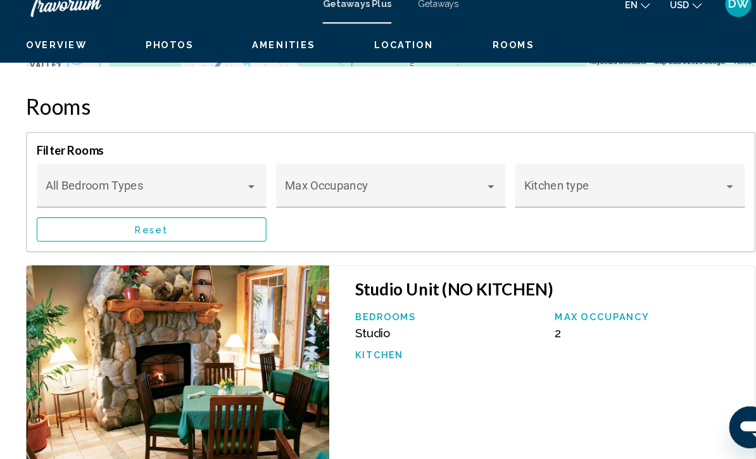
click at [469, 194] on span "Main content" at bounding box center [372, 200] width 194 height 13
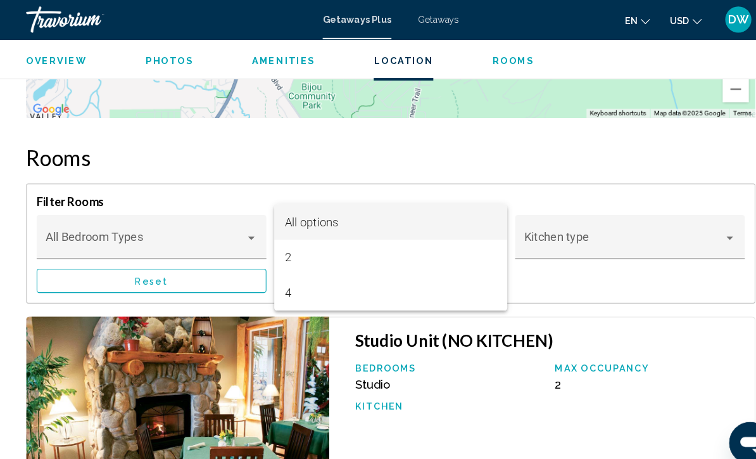
scroll to position [2250, 0]
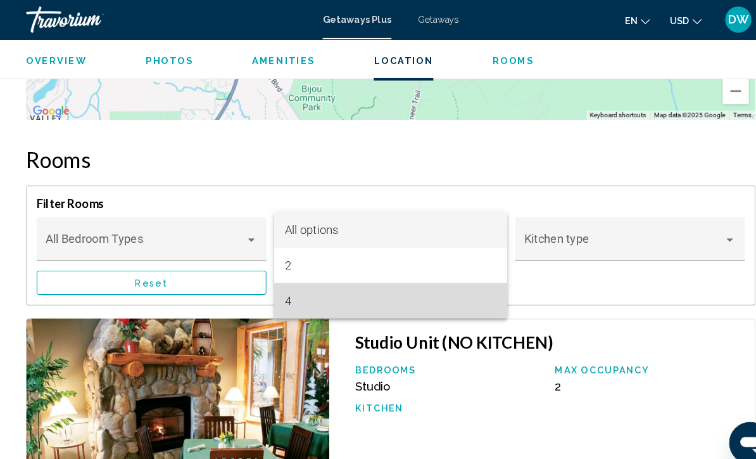
click at [284, 295] on span "4" at bounding box center [377, 291] width 205 height 34
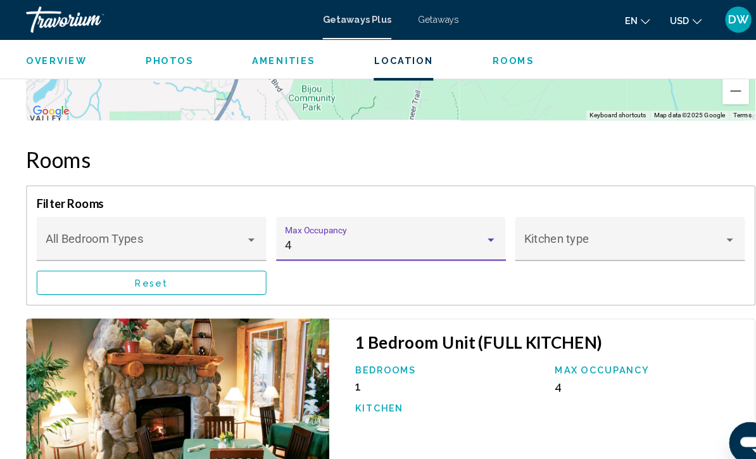
click at [484, 265] on div "Bedroom Types All Bedroom Types 4 Max Occupancy Kitchen type Reset" at bounding box center [377, 247] width 685 height 75
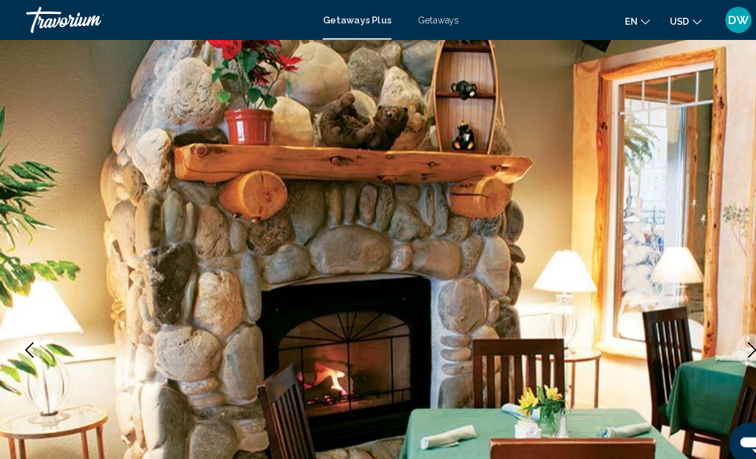
scroll to position [0, 0]
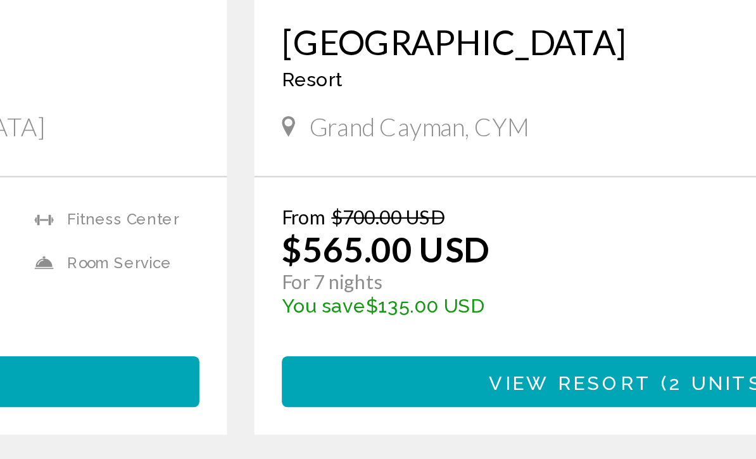
scroll to position [2765, 0]
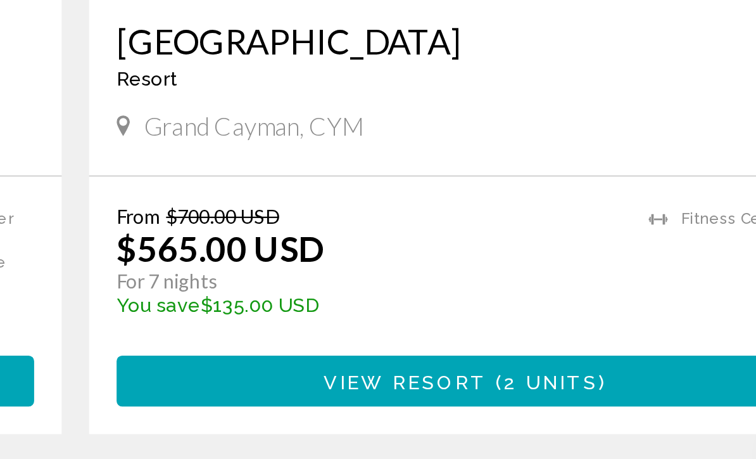
click at [576, 399] on span "2 units" at bounding box center [598, 404] width 44 height 10
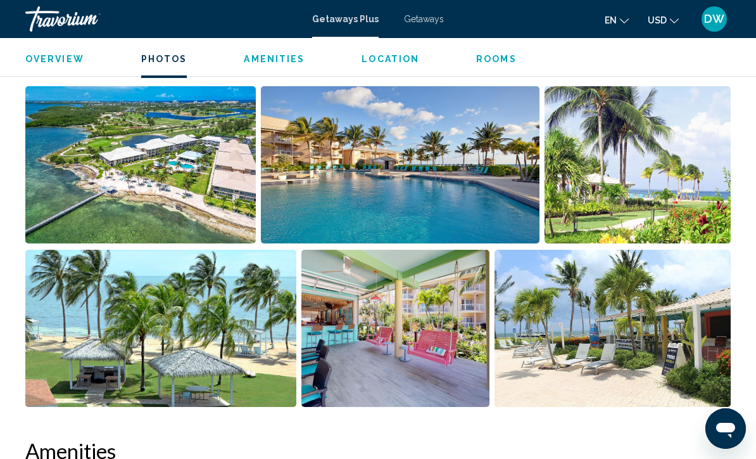
scroll to position [835, 0]
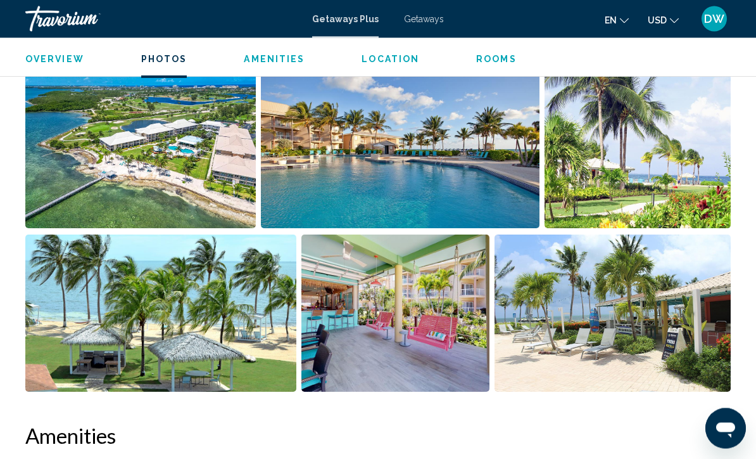
click at [447, 306] on img "Open full-screen image slider" at bounding box center [395, 313] width 189 height 157
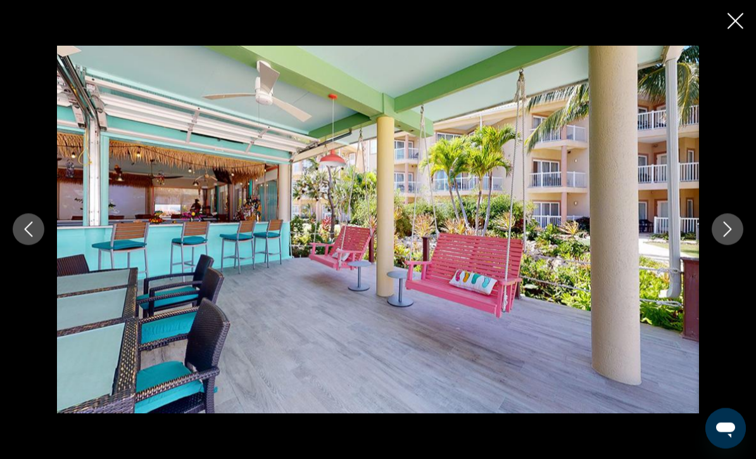
scroll to position [851, 0]
click at [43, 245] on button "Previous image" at bounding box center [29, 229] width 32 height 32
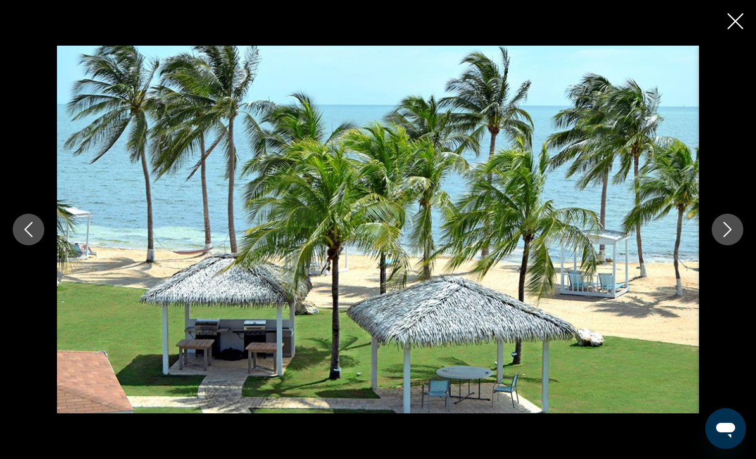
click at [43, 245] on button "Previous image" at bounding box center [29, 229] width 32 height 32
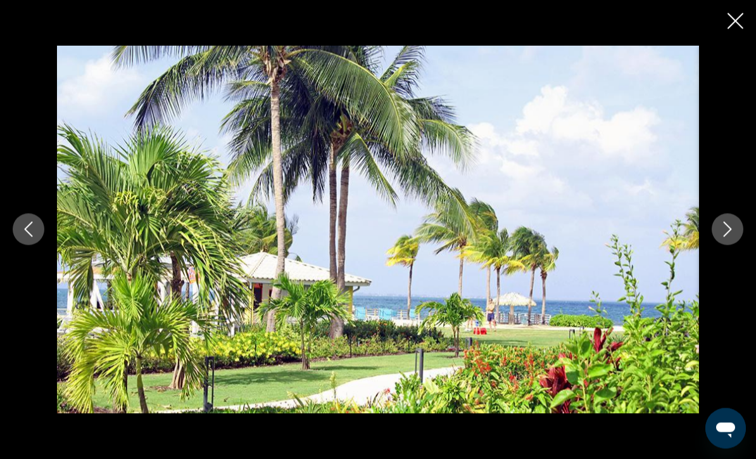
click at [42, 245] on button "Previous image" at bounding box center [29, 229] width 32 height 32
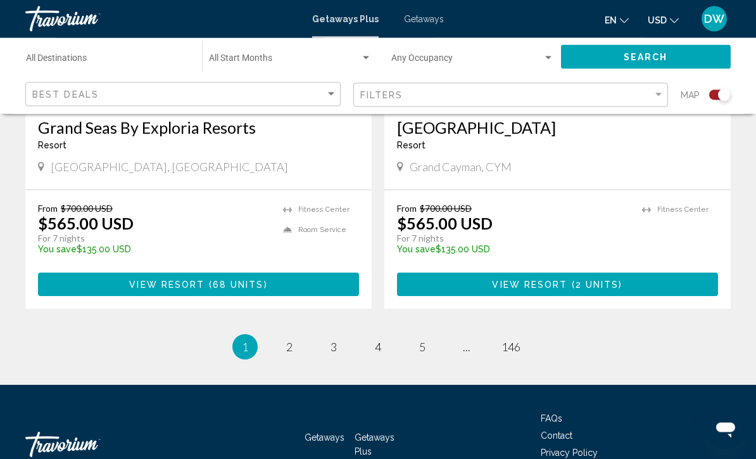
scroll to position [2882, 0]
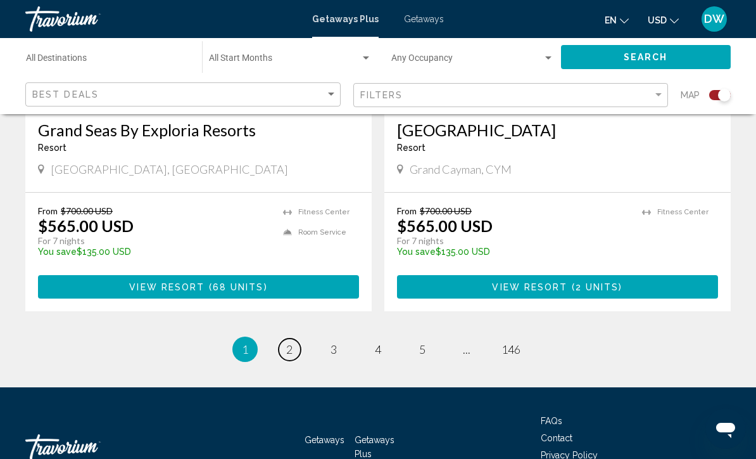
click at [291, 338] on link "page 2" at bounding box center [290, 349] width 22 height 22
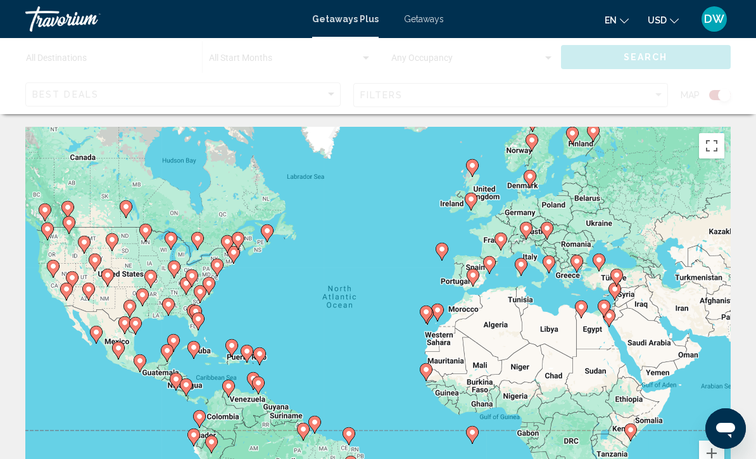
click at [674, 322] on div "To activate drag with keyboard, press Alt + Enter. Once in keyboard drag state,…" at bounding box center [378, 317] width 706 height 380
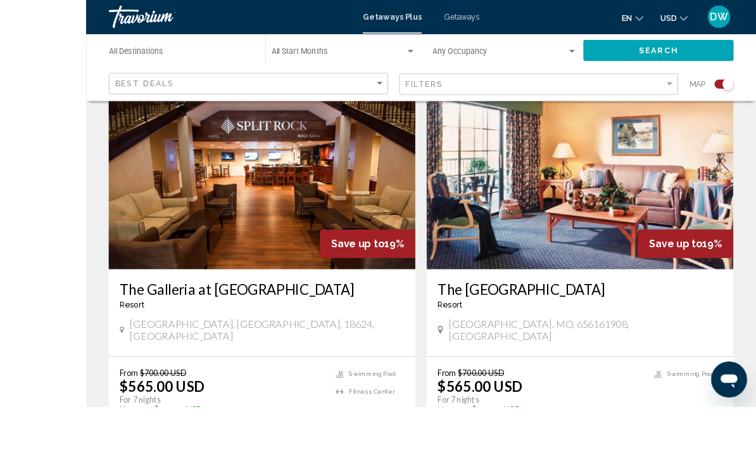
scroll to position [499, 0]
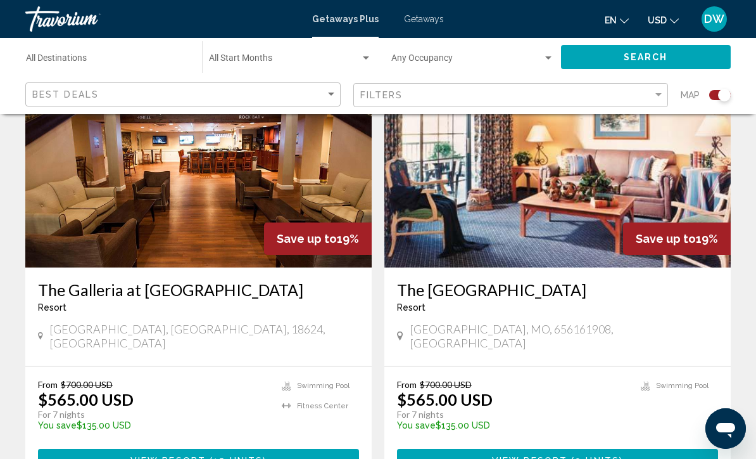
click at [297, 201] on img "Main content" at bounding box center [198, 166] width 346 height 203
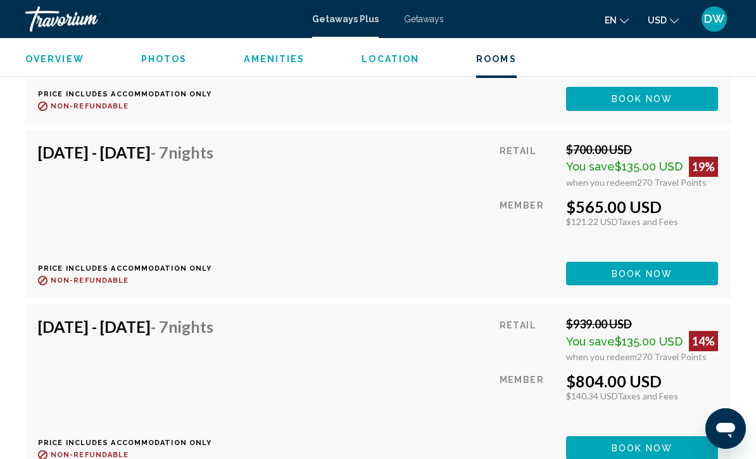
scroll to position [3175, 0]
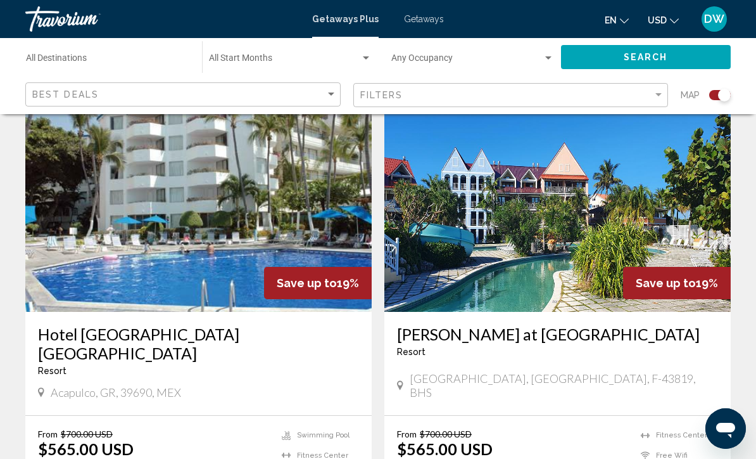
scroll to position [2859, 0]
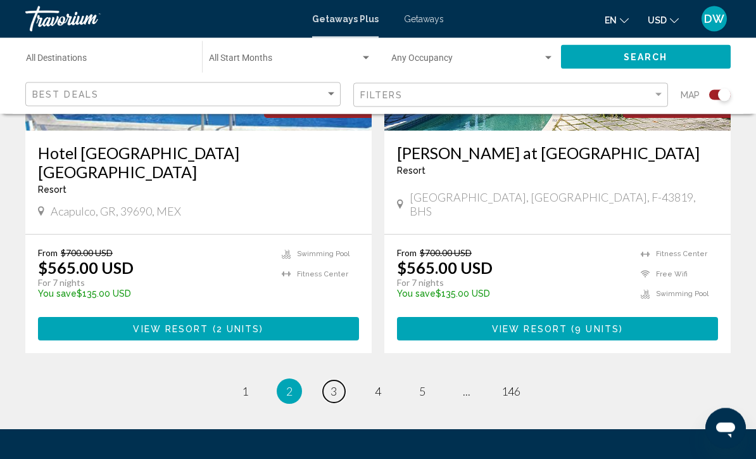
click at [336, 384] on span "3" at bounding box center [334, 391] width 6 height 14
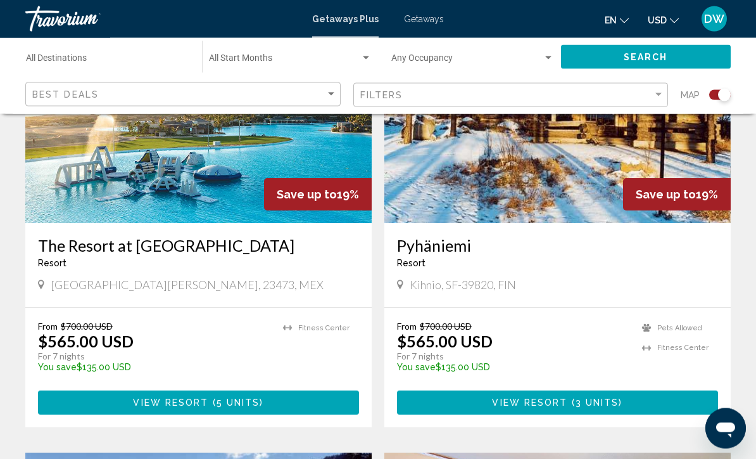
scroll to position [2289, 0]
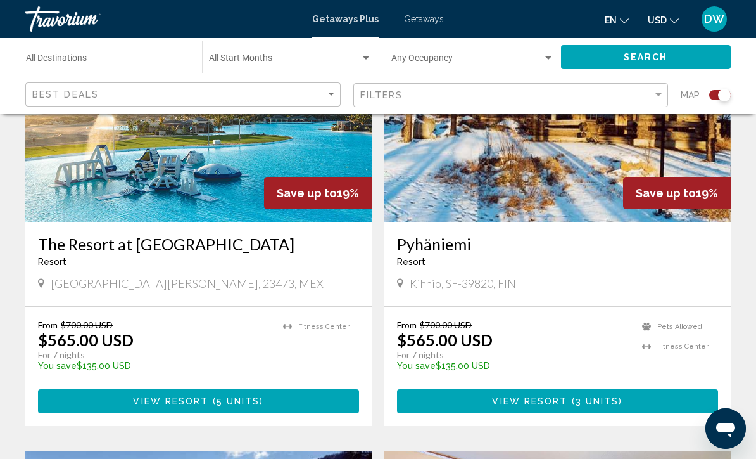
click at [234, 172] on img "Main content" at bounding box center [198, 120] width 346 height 203
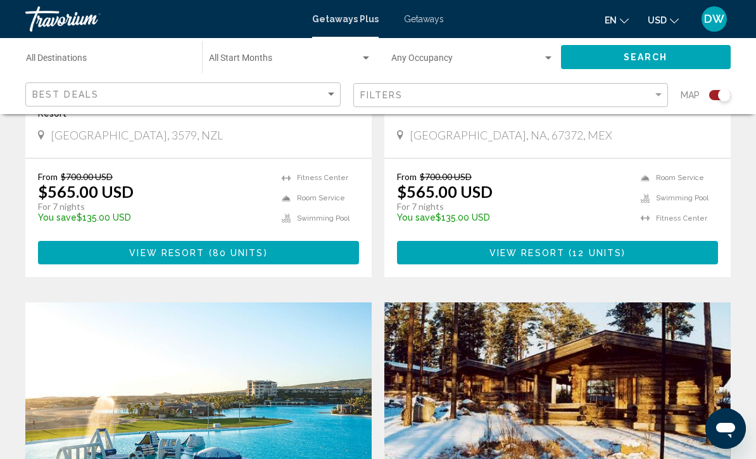
scroll to position [2010, 0]
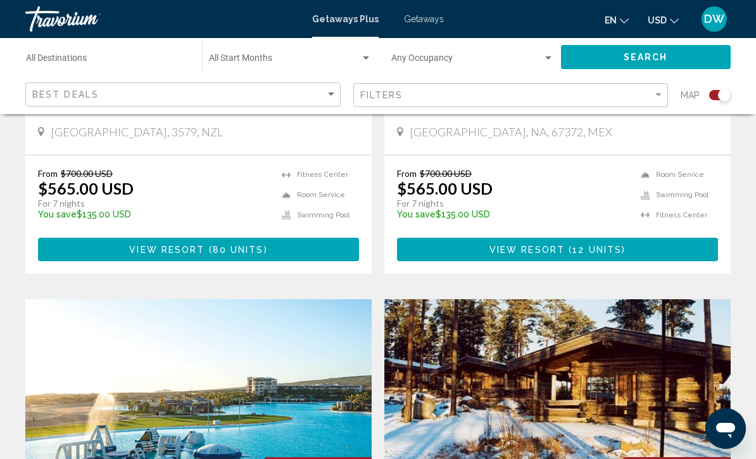
click at [334, 235] on div "From $700.00 USD $565.00 USD For 7 nights You save $135.00 USD temp 2 [GEOGRAPH…" at bounding box center [198, 214] width 346 height 118
click at [312, 254] on button "View Resort ( 80 units )" at bounding box center [198, 248] width 321 height 23
click at [89, 242] on button "View Resort ( 80 units )" at bounding box center [198, 248] width 321 height 23
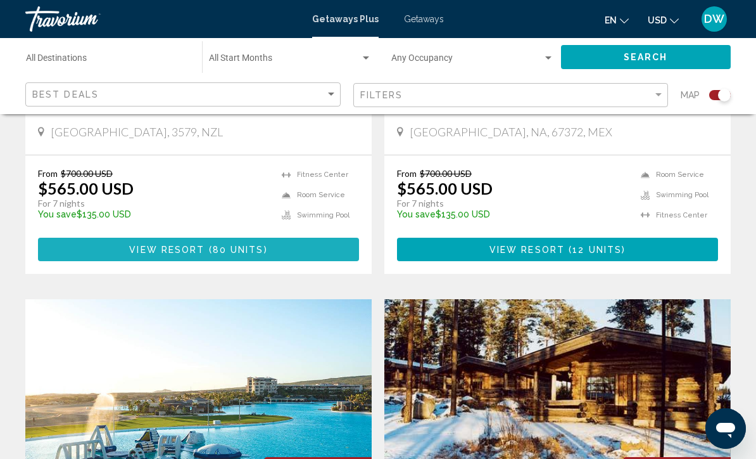
click at [120, 246] on button "View Resort ( 80 units )" at bounding box center [198, 248] width 321 height 23
click at [123, 250] on button "View Resort ( 80 units )" at bounding box center [198, 248] width 321 height 23
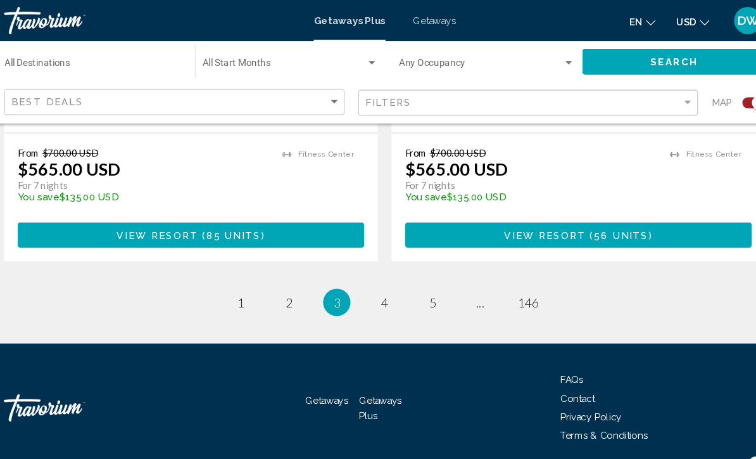
scroll to position [2915, 0]
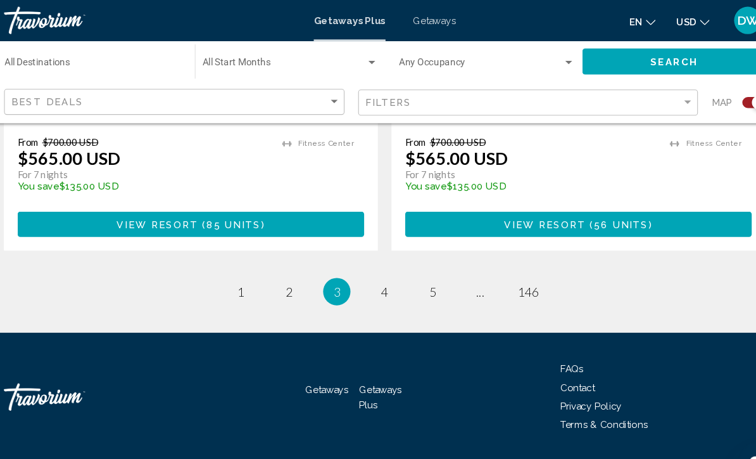
click at [0, 0] on div at bounding box center [0, 0] width 0 height 0
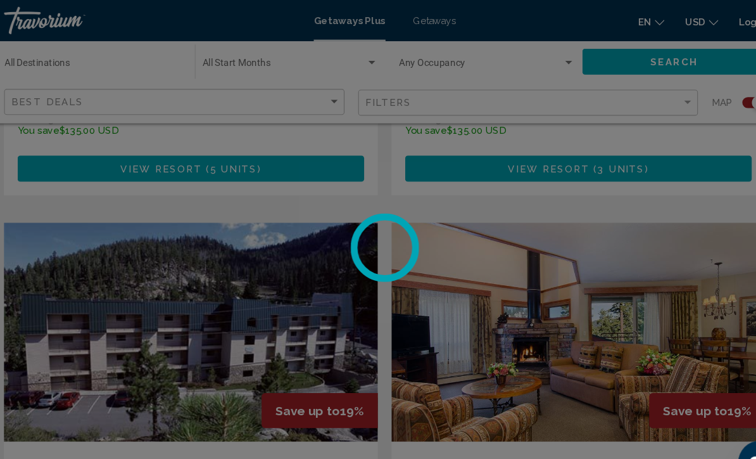
scroll to position [2533, 0]
